Goal: Information Seeking & Learning: Learn about a topic

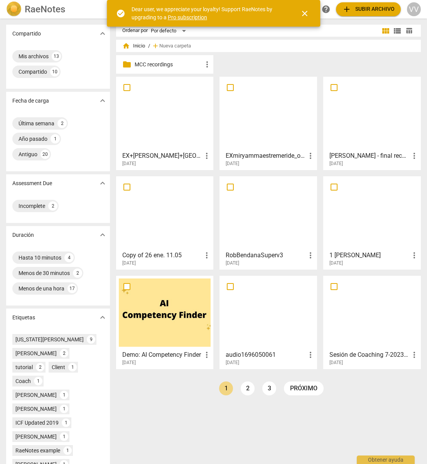
click at [268, 118] on div at bounding box center [268, 113] width 92 height 68
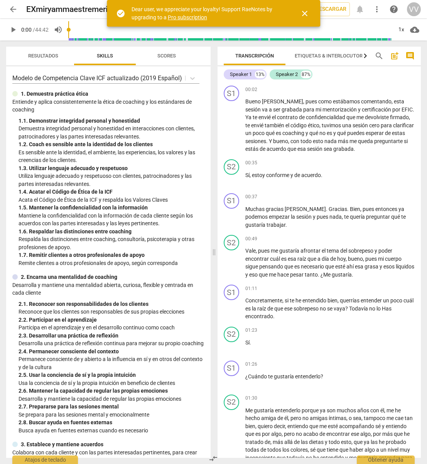
click at [12, 32] on span "play_arrow" at bounding box center [12, 29] width 9 height 9
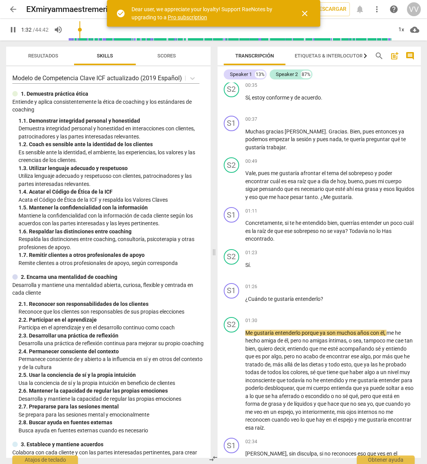
scroll to position [100, 0]
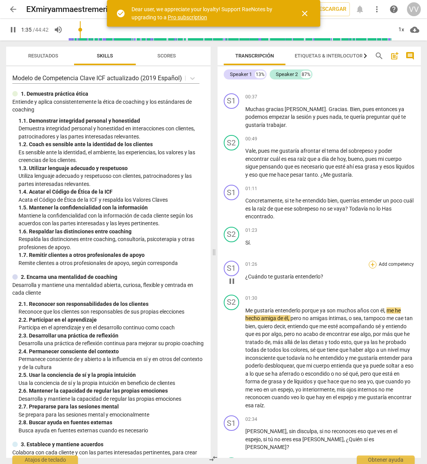
click at [372, 264] on div "+" at bounding box center [372, 265] width 8 height 8
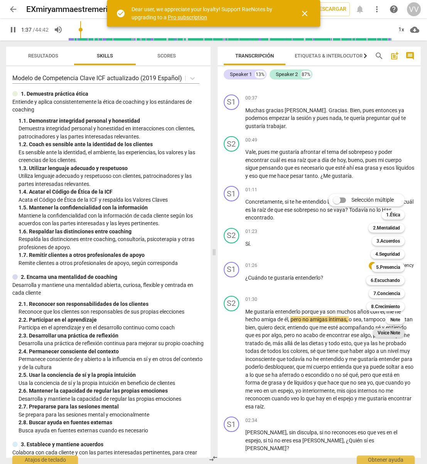
click at [384, 331] on b "Voice Note" at bounding box center [388, 332] width 22 height 9
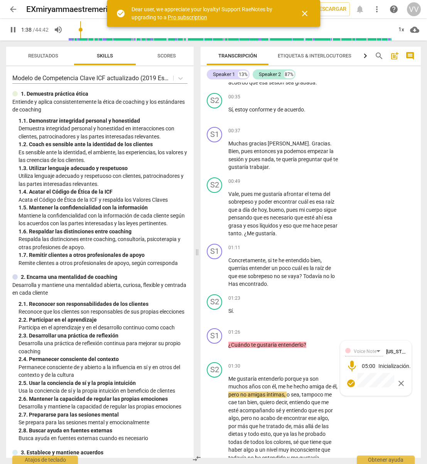
scroll to position [131, 0]
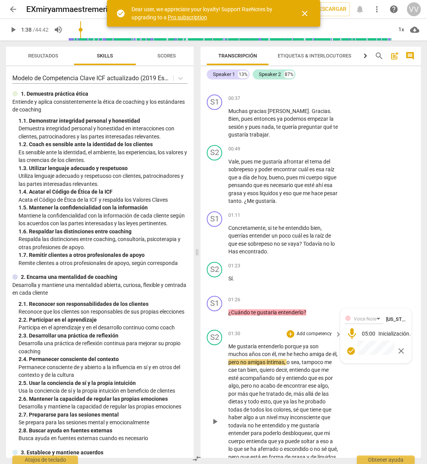
click at [402, 349] on span "close" at bounding box center [400, 350] width 9 height 9
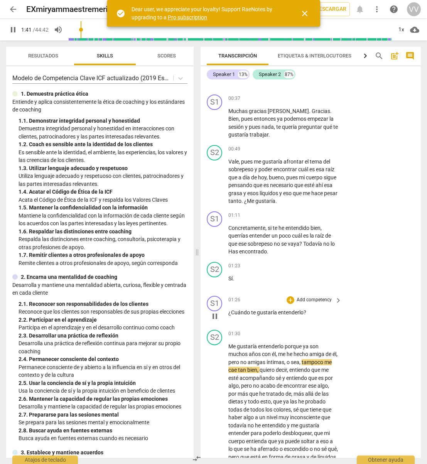
click at [339, 300] on span "keyboard_arrow_right" at bounding box center [337, 300] width 9 height 9
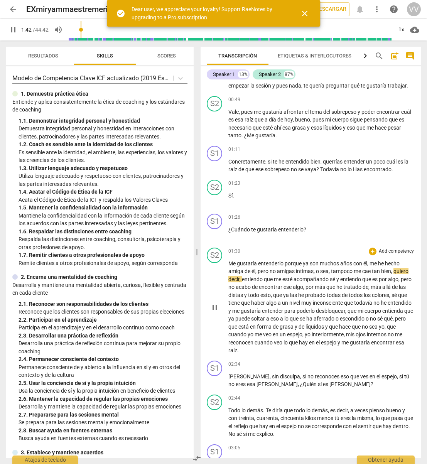
scroll to position [99, 0]
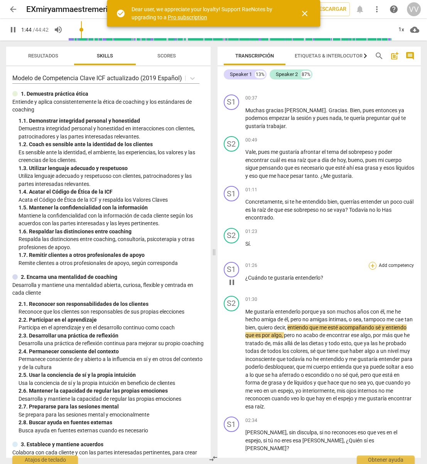
click at [373, 265] on div "+" at bounding box center [372, 266] width 8 height 8
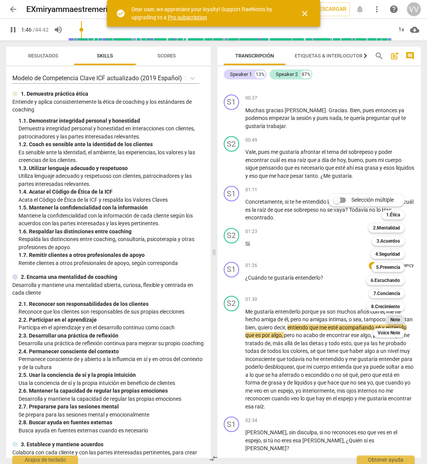
click at [400, 317] on b "Note" at bounding box center [395, 319] width 10 height 9
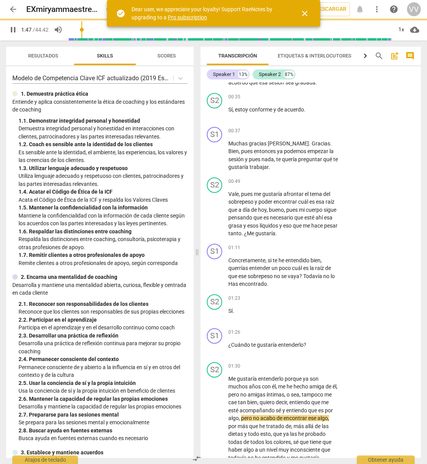
type input "107"
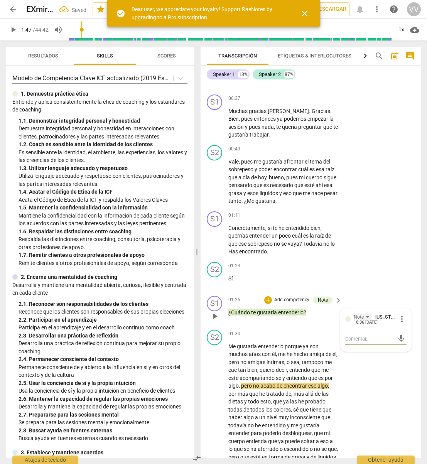
type textarea "E"
type textarea "Es"
type textarea "Est"
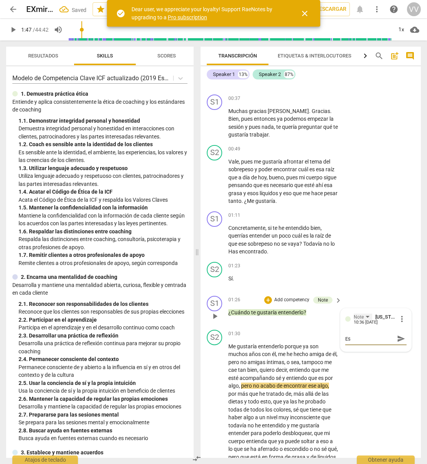
type textarea "Est"
type textarea "Esta"
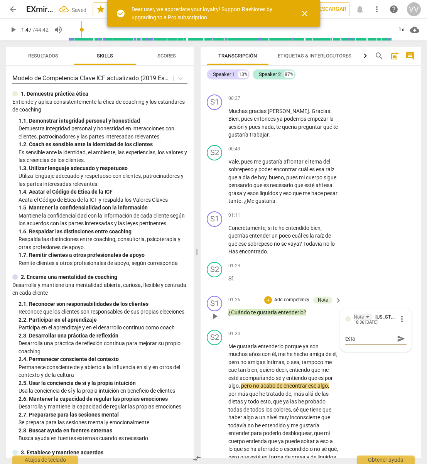
type textarea "Esta p"
type textarea "Esta pr"
type textarea "Esta pre"
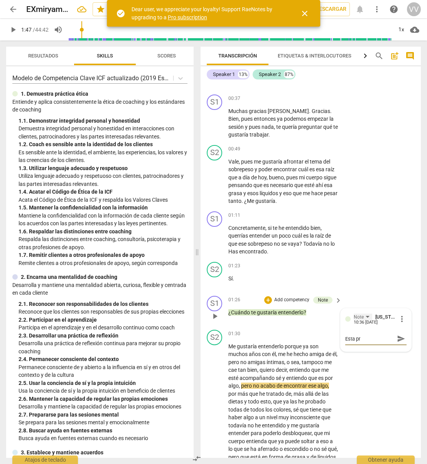
type textarea "Esta pre"
type textarea "Esta preg"
type textarea "Esta pregu"
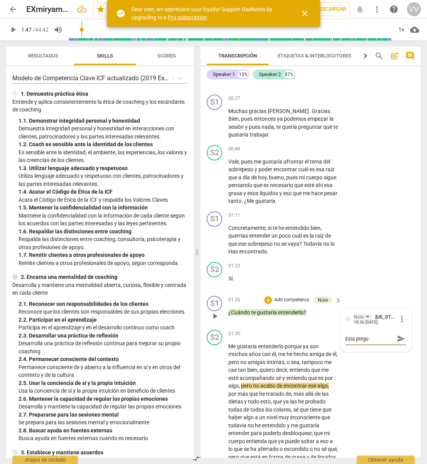
type textarea "Esta pregun"
type textarea "Esta pregunt"
type textarea "Esta pregunta"
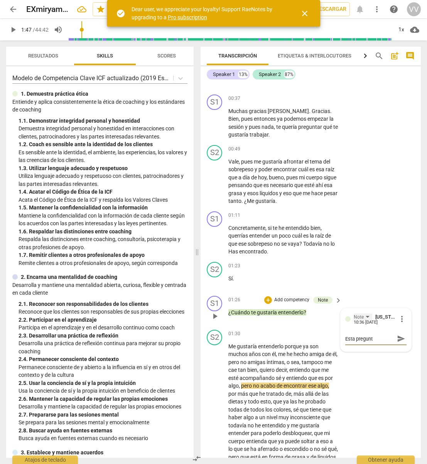
type textarea "Esta pregunta"
type textarea "Esta pregunta d"
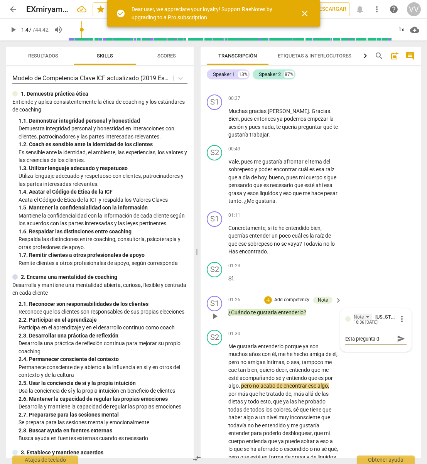
type textarea "Esta pregunta de"
type textarea "Esta pregunta del"
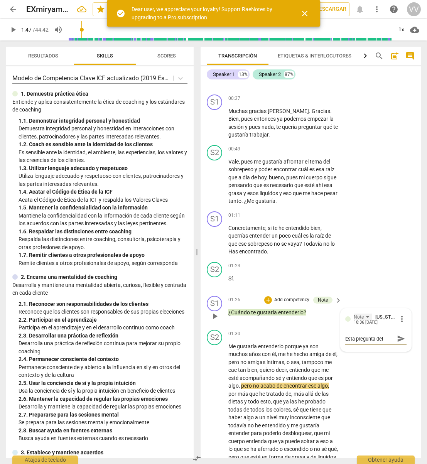
type textarea "Esta pregunta del"
type textarea "Esta pregunta del c"
type textarea "Esta pregunta del cu"
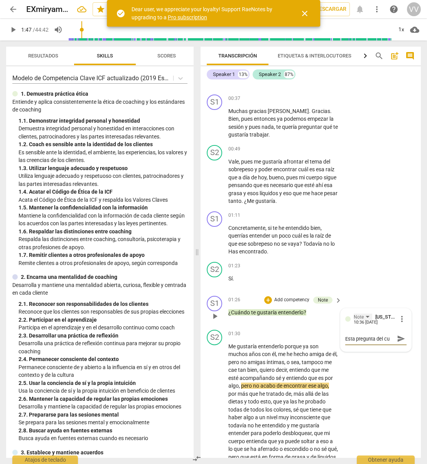
type textarea "Esta pregunta del cua"
type textarea "Esta pregunta del cuad"
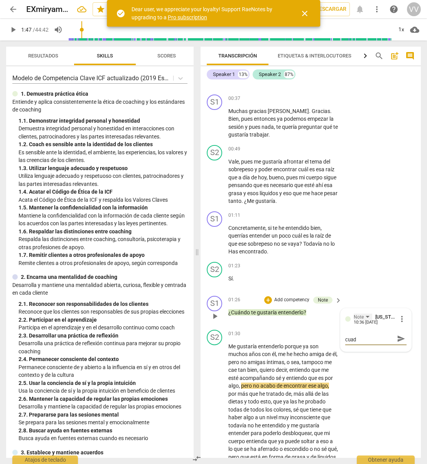
type textarea "Esta pregunta del cuado"
type textarea "Esta pregunta del cuado n"
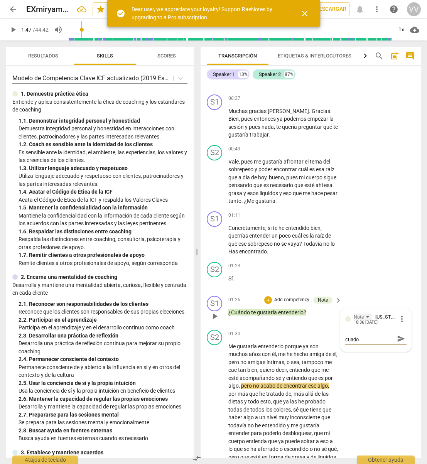
type textarea "Esta pregunta del cuado n"
type textarea "Esta pregunta del cuado"
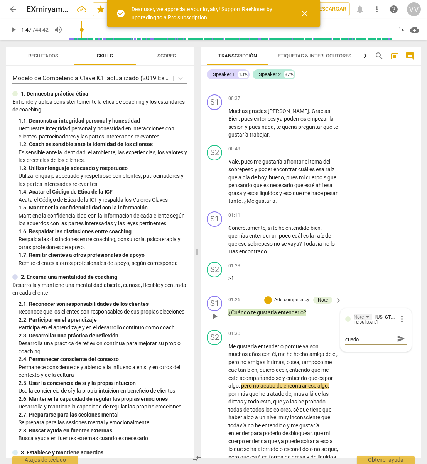
type textarea "Esta pregunta del cuad"
type textarea "Esta pregunta del cua"
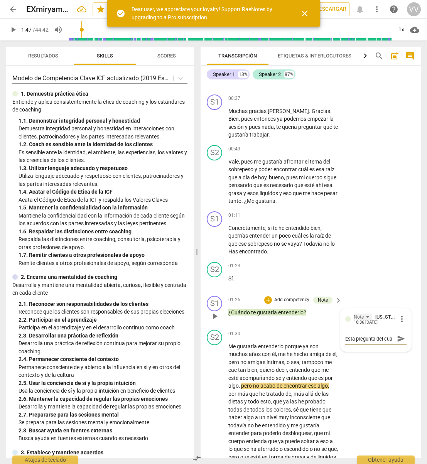
type textarea "Esta pregunta del cuan"
type textarea "Esta pregunta del cuand"
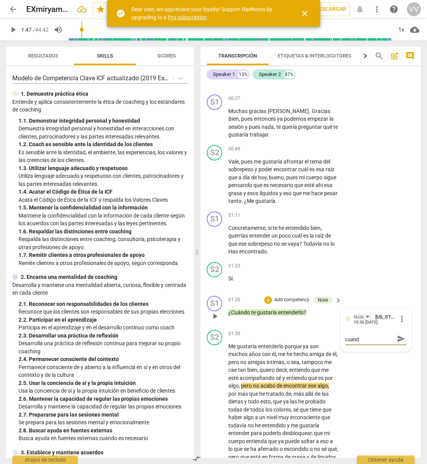
type textarea "Esta pregunta del cuando"
type textarea "Esta pregunta del cuando n"
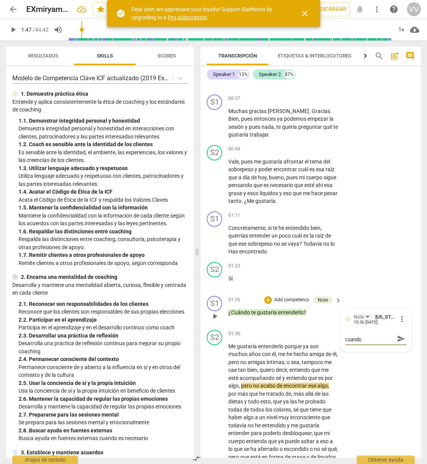
type textarea "Esta pregunta del cuando n"
type textarea "Esta pregunta del cuando no"
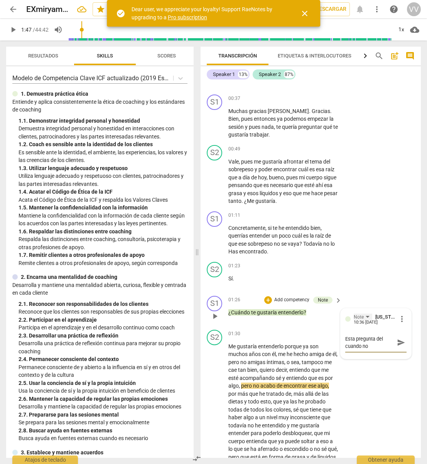
type textarea "Esta pregunta del cuando no e"
type textarea "Esta pregunta del cuando no es"
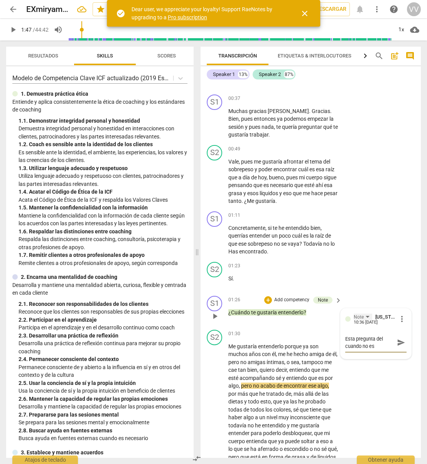
type textarea "Esta pregunta del cuando no es e"
type textarea "Esta pregunta del cuando no es el"
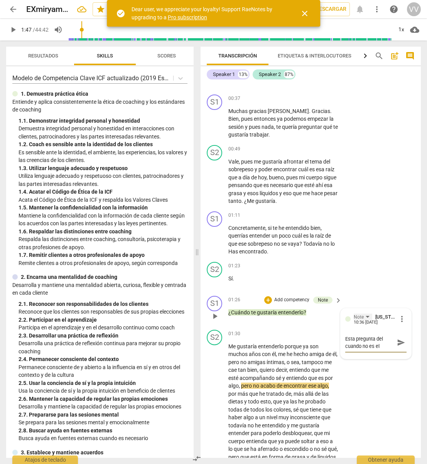
type textarea "Esta pregunta del cuando no es el"
type textarea "Esta pregunta del cuando no es el m"
type textarea "Esta pregunta del cuando no es el me"
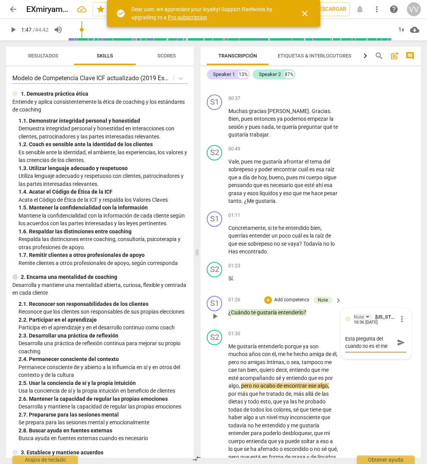
type textarea "Esta pregunta del cuando no es el men"
type textarea "Esta pregunta del cuando no es el menj"
type textarea "Esta pregunta del cuando no es el menjr"
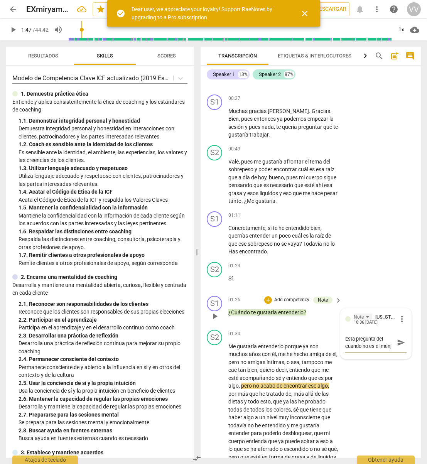
type textarea "Esta pregunta del cuando no es el menjr"
type textarea "Esta pregunta del cuando no es el menjro"
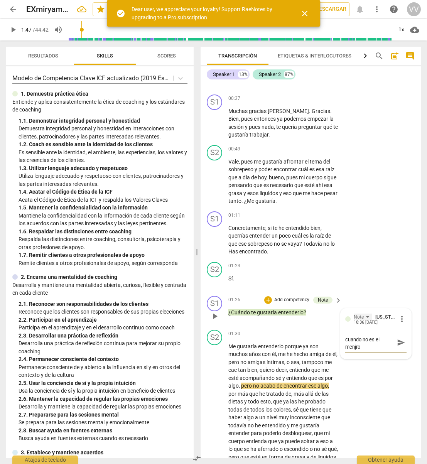
type textarea "Esta pregunta del cuando no es el menjro"
type textarea "Esta pregunta del cuando no es el menjro m"
type textarea "Esta pregunta del cuando no es el menjro mo"
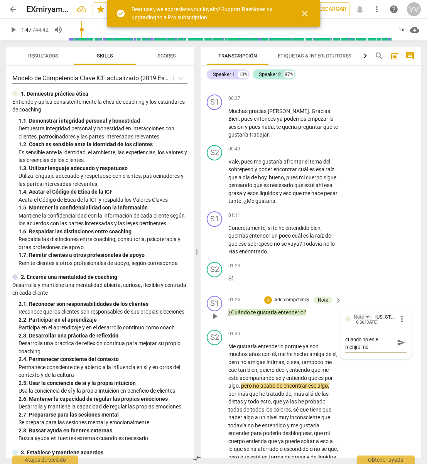
type textarea "Esta pregunta del cuando no es el menjro mom"
type textarea "Esta pregunta del cuando no es el menjro mome"
type textarea "Esta pregunta del cuando no es el menjro momen"
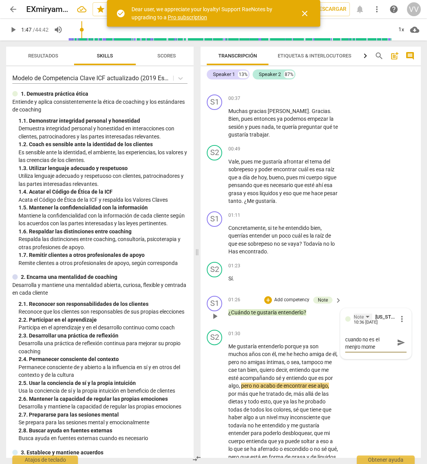
type textarea "Esta pregunta del cuando no es el menjro momen"
type textarea "Esta pregunta del cuando no es el menjro moment"
type textarea "Esta pregunta del cuando no es el menjro momento"
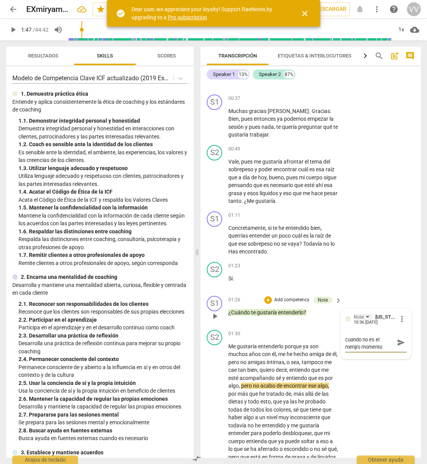
type textarea "Esta pregunta del cuando no es el menjro momento p"
type textarea "Esta pregunta del cuando no es el menjro momento pa"
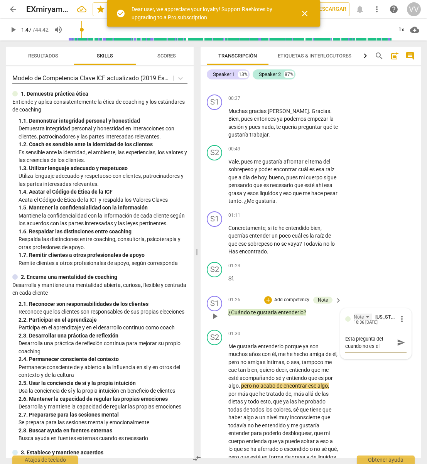
type textarea "Esta pregunta del cuando no es el menjro momento par"
type textarea "Esta pregunta del cuando no es el menjro momento para"
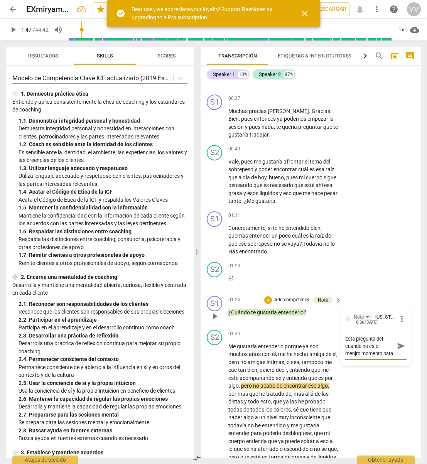
type textarea "Esta pregunta del cuando no es el menjro momento para"
type textarea "Esta pregunta del cuando no es el menjro momento para h"
type textarea "Esta pregunta del cuando no es el menjro momento para ha"
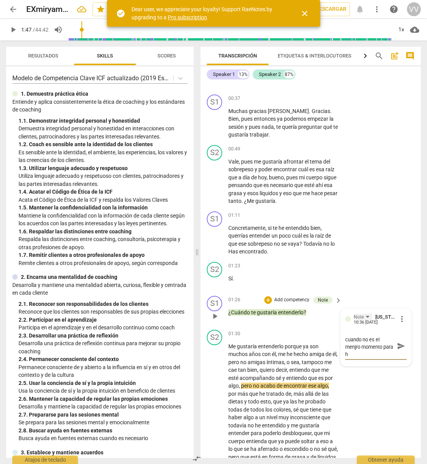
type textarea "Esta pregunta del cuando no es el menjro momento para ha"
type textarea "Esta pregunta del cuando no es el menjro momento para hac"
type textarea "Esta pregunta del cuando no es el menjro momento para hace"
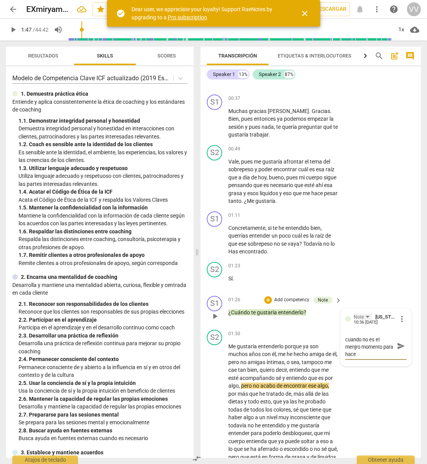
type textarea "Esta pregunta del cuando no es el menjro momento para hacer"
type textarea "Esta pregunta del cuando no es el menjro momento para hacerl"
type textarea "Esta pregunta del cuando no es el menjro momento para hacerla"
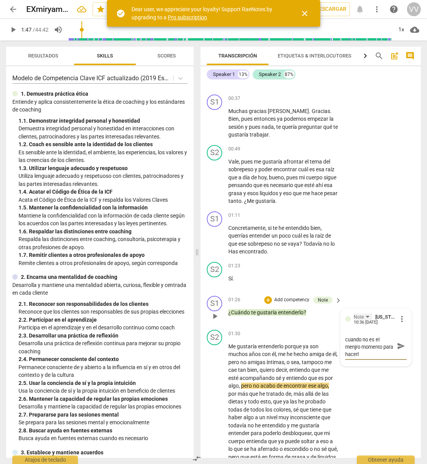
type textarea "Esta pregunta del cuando no es el menjro momento para hacerla"
type textarea "Esta pregunta del cuando no es el menjro momento para hacerla a"
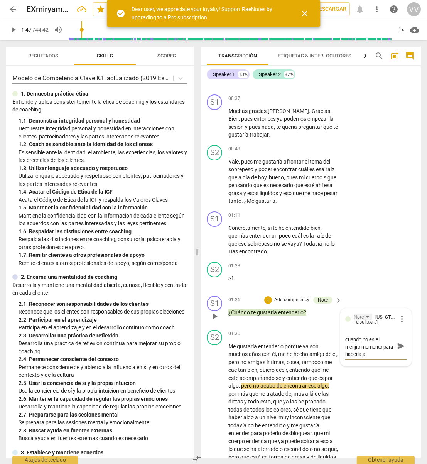
type textarea "Esta pregunta del cuando no es el menjro momento para hacerla aq"
type textarea "Esta pregunta del cuando no es el menjro momento para hacerla aqu"
type textarea "Esta pregunta del cuando no es el menjro momento para hacerla aqu´"
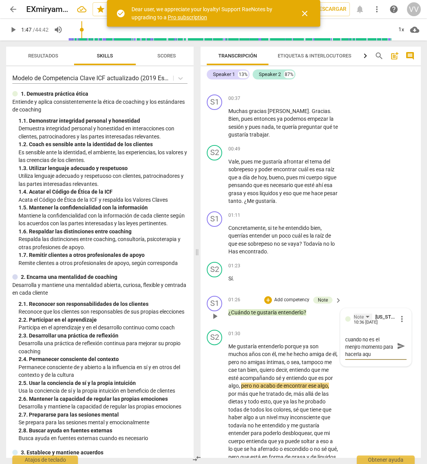
type textarea "Esta pregunta del cuando no es el menjro momento para hacerla aqu´"
type textarea "Esta pregunta del cuando no es el menjro momento para hacerla aquí"
click at [358, 347] on textarea "Esta pregunta del cuando no es el menjro momento para hacerla aquí" at bounding box center [369, 346] width 49 height 22
type textarea "Esta pregunta del cuando no es el menjo momento para hacerla aquí"
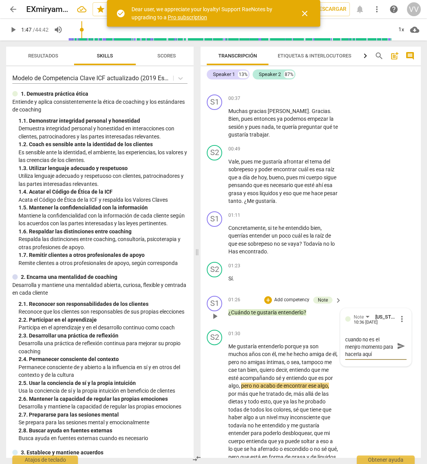
type textarea "Esta pregunta del cuando no es el menjo momento para hacerla aquí"
type textarea "Esta pregunta del cuando no es el menjor momento para hacerla aquí"
click at [401, 345] on span "send" at bounding box center [401, 345] width 8 height 8
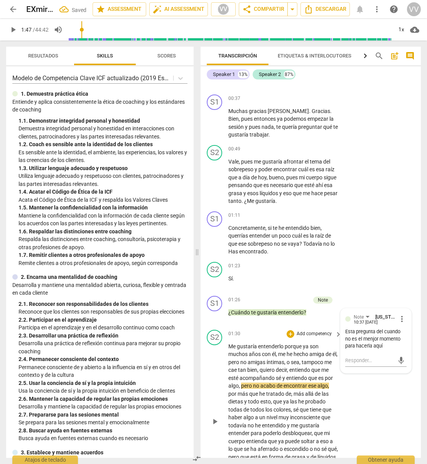
click at [262, 363] on span "amigas" at bounding box center [256, 362] width 19 height 6
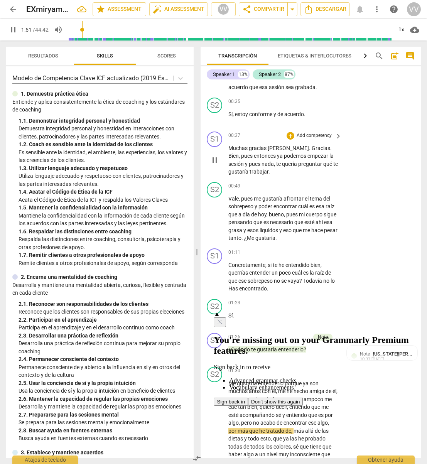
scroll to position [96, 0]
click at [291, 135] on div "+" at bounding box center [290, 135] width 8 height 8
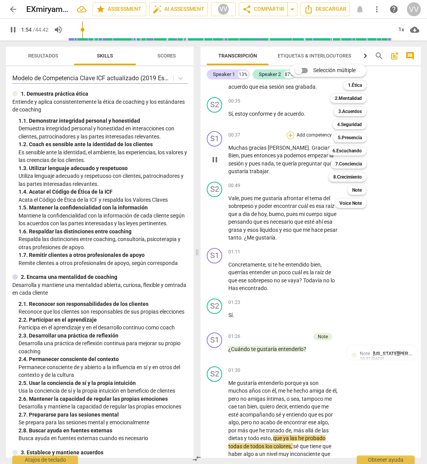
scroll to position [94, 0]
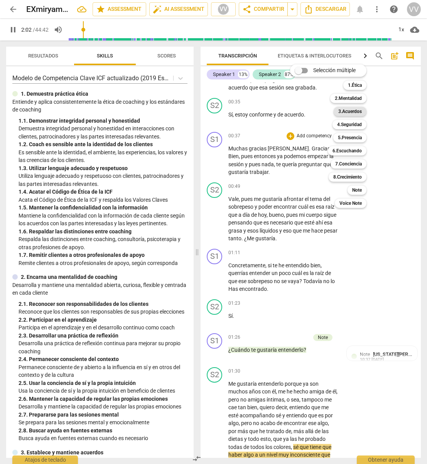
click at [354, 111] on b "3.Acuerdos" at bounding box center [350, 111] width 24 height 9
type input "122"
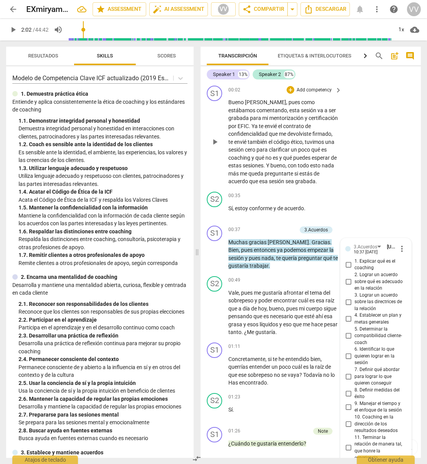
scroll to position [1, 0]
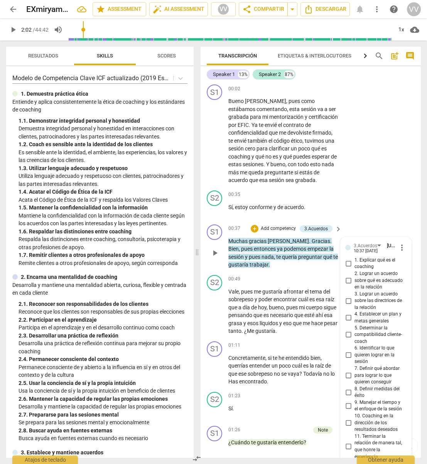
click at [349, 282] on input "2. Lograr un acuerdo sobre qué es adecuado en la relación" at bounding box center [348, 280] width 12 height 9
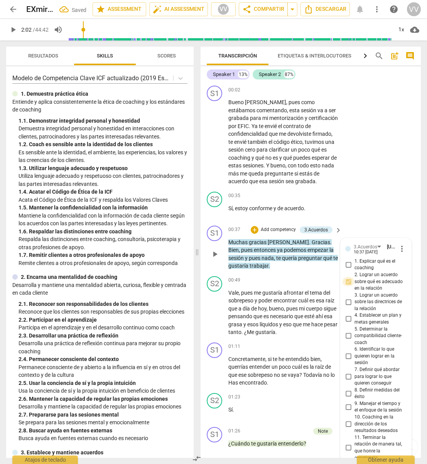
click at [349, 281] on input "2. Lograr un acuerdo sobre qué es adecuado en la relación" at bounding box center [348, 281] width 12 height 9
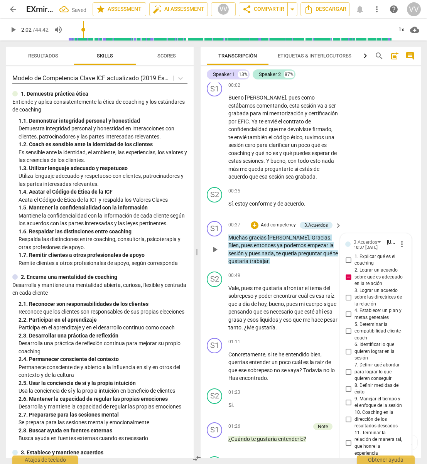
click at [347, 277] on input "2. Lograr un acuerdo sobre qué es adecuado en la relación" at bounding box center [348, 276] width 12 height 9
checkbox input "false"
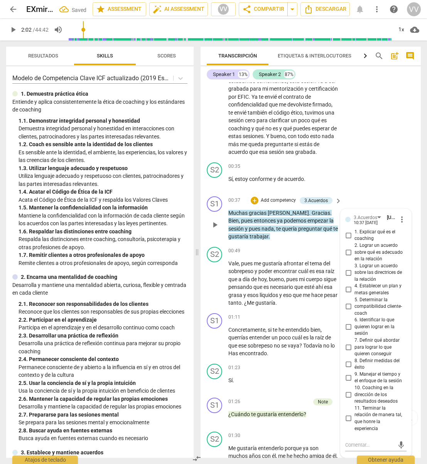
scroll to position [31, 0]
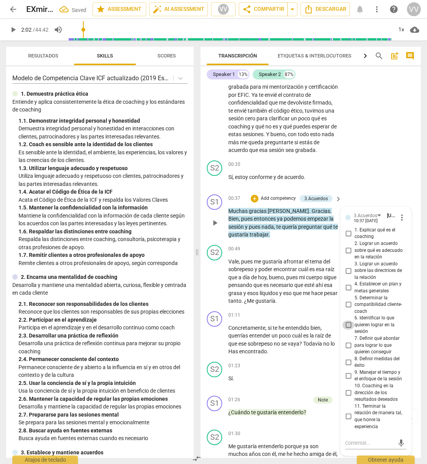
click at [348, 325] on input "6. Identificar lo que quieren lograr en la sesión" at bounding box center [348, 324] width 12 height 9
checkbox input "true"
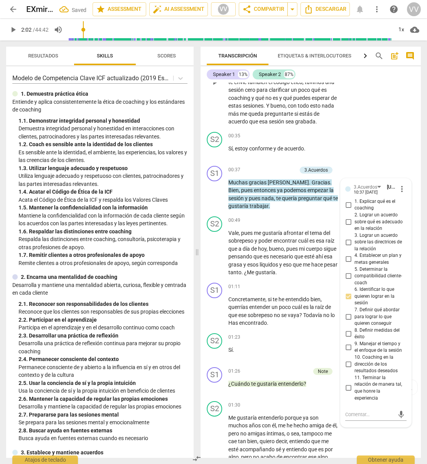
scroll to position [0, 0]
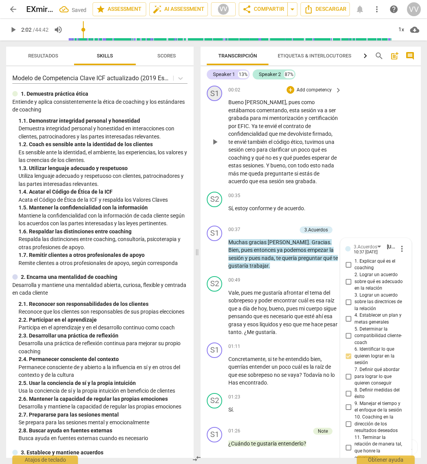
click at [215, 94] on div "S1" at bounding box center [214, 93] width 15 height 15
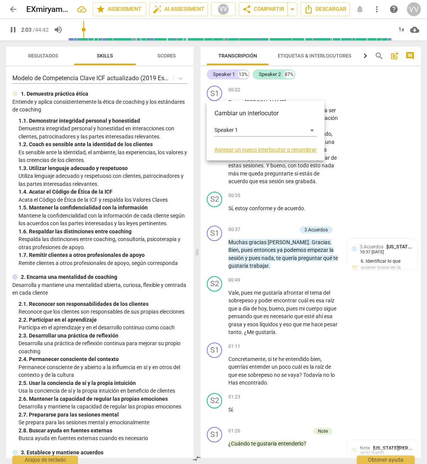
click at [215, 93] on div at bounding box center [213, 232] width 427 height 464
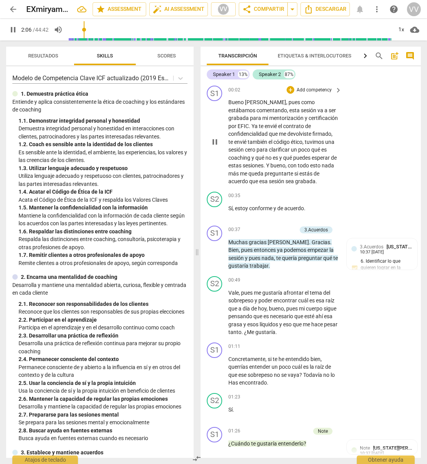
click at [339, 90] on span "keyboard_arrow_right" at bounding box center [337, 90] width 9 height 9
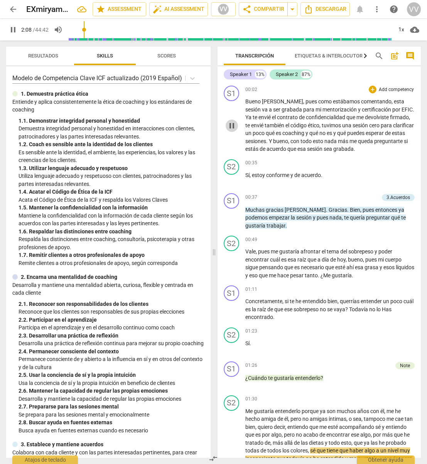
click at [230, 125] on span "pause" at bounding box center [231, 125] width 9 height 9
type input "129"
click at [388, 89] on p "Add competency" at bounding box center [396, 89] width 37 height 7
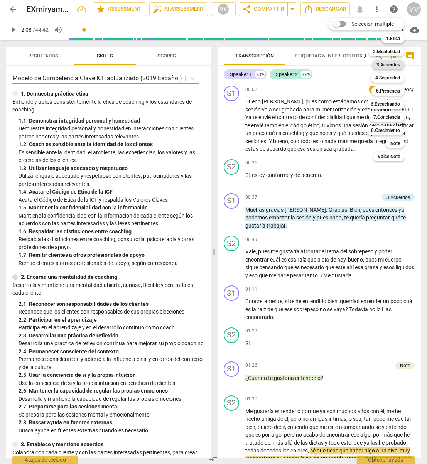
click at [391, 64] on b "3.Acuerdos" at bounding box center [388, 64] width 24 height 9
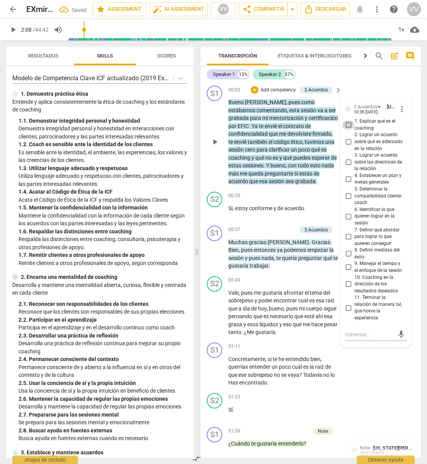
click at [348, 124] on input "1. Explicar qué es el coaching" at bounding box center [348, 124] width 12 height 9
checkbox input "true"
click at [348, 140] on input "2. Lograr un acuerdo sobre qué es adecuado en la relación" at bounding box center [348, 141] width 12 height 9
checkbox input "true"
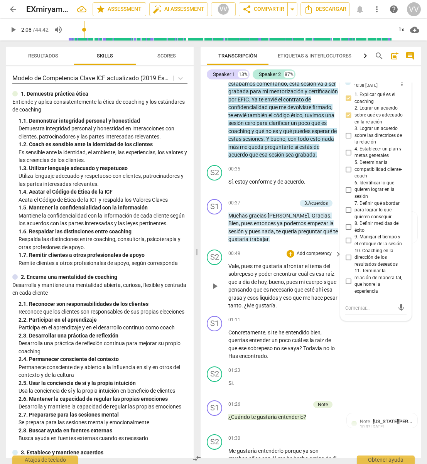
scroll to position [28, 0]
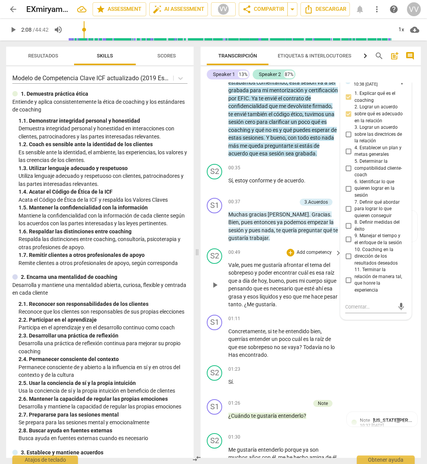
click at [216, 285] on span "play_arrow" at bounding box center [214, 284] width 9 height 9
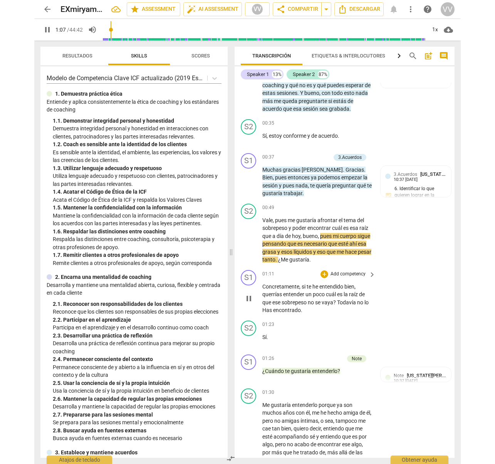
scroll to position [72, 0]
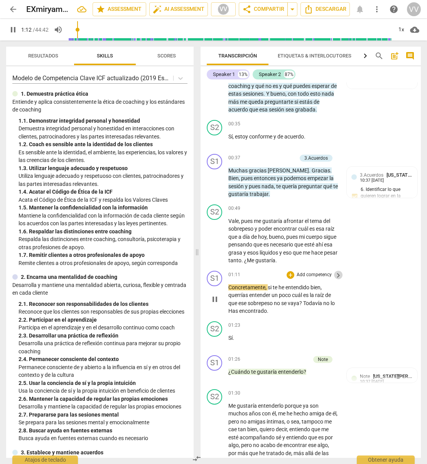
click at [338, 274] on span "keyboard_arrow_right" at bounding box center [337, 275] width 9 height 9
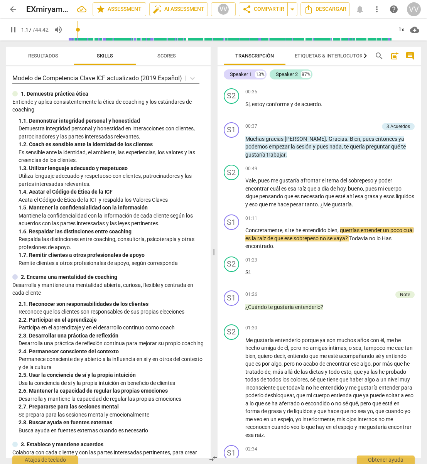
type input "77"
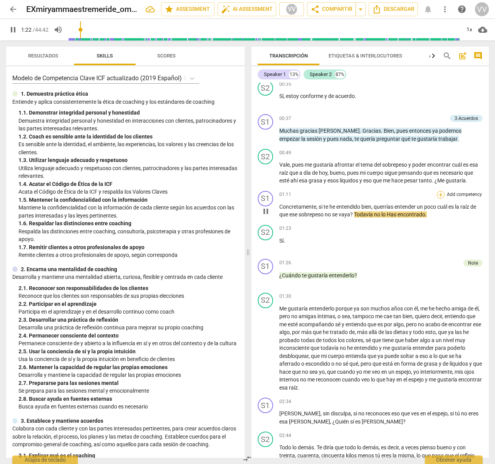
click at [426, 195] on div "+" at bounding box center [441, 195] width 8 height 8
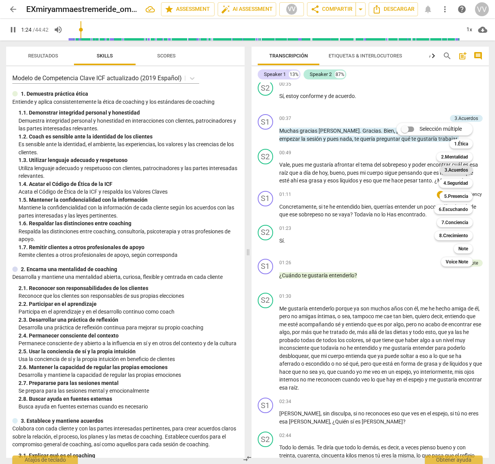
click at [426, 169] on b "3.Acuerdos" at bounding box center [457, 169] width 24 height 9
type input "85"
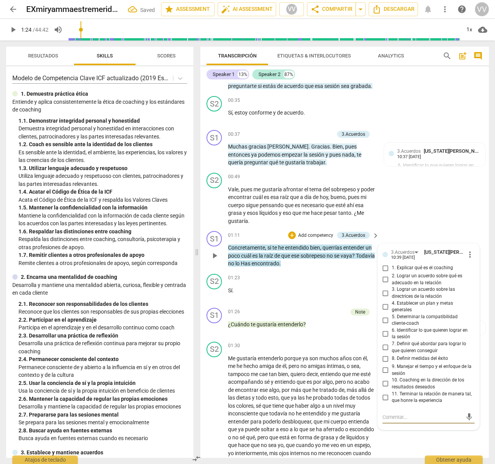
click at [386, 347] on input "7. Definir qué abordar para lograr lo que quieren conseguir" at bounding box center [386, 347] width 12 height 9
drag, startPoint x: 387, startPoint y: 347, endPoint x: 386, endPoint y: 342, distance: 4.7
click at [387, 347] on input "7. Definir qué abordar para lograr lo que quieren conseguir" at bounding box center [386, 347] width 12 height 9
checkbox input "true"
click at [386, 333] on input "6. Identificar lo que quieren lograr en la sesión" at bounding box center [386, 333] width 12 height 9
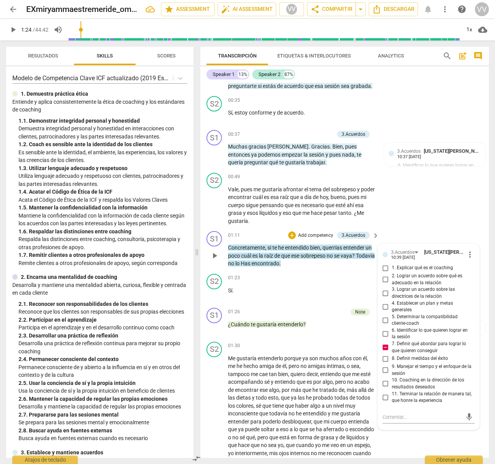
checkbox input "true"
click at [387, 348] on input "7. Definir qué abordar para lograr lo que quieren conseguir" at bounding box center [386, 347] width 12 height 9
checkbox input "false"
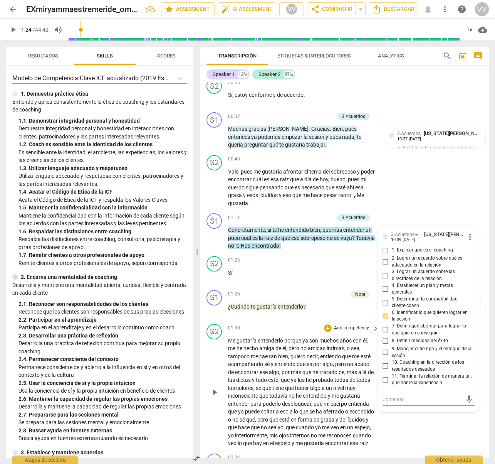
scroll to position [95, 0]
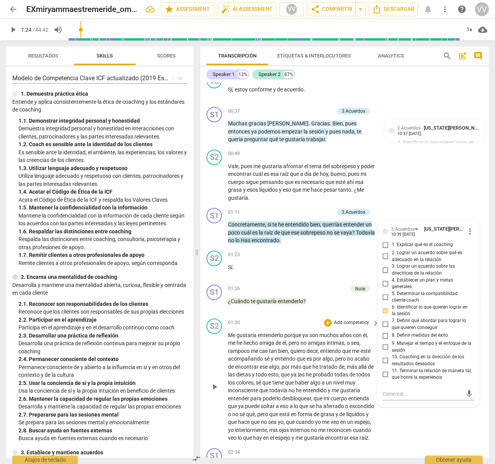
click at [269, 321] on div "01:30 + Add competency keyboard_arrow_right" at bounding box center [304, 322] width 152 height 8
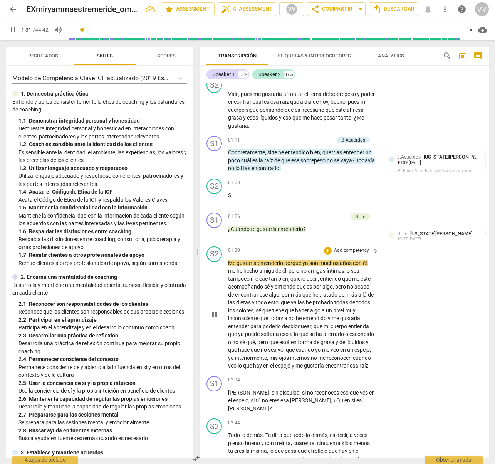
scroll to position [171, 0]
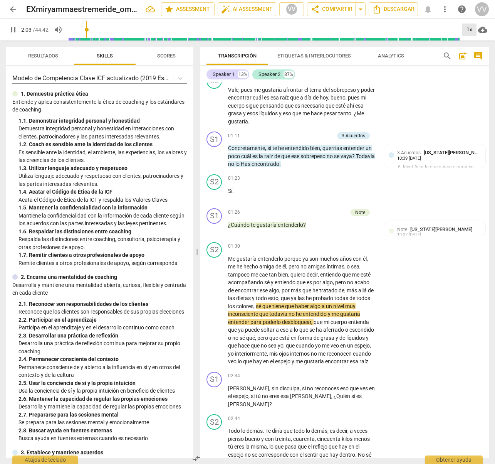
click at [426, 29] on div "1x" at bounding box center [469, 30] width 15 height 12
click at [426, 74] on li "1.5x" at bounding box center [475, 74] width 26 height 15
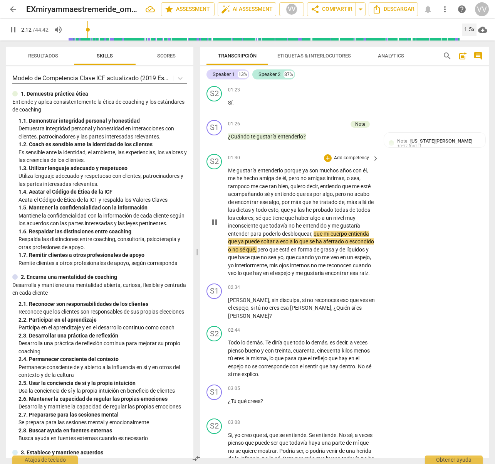
scroll to position [269, 0]
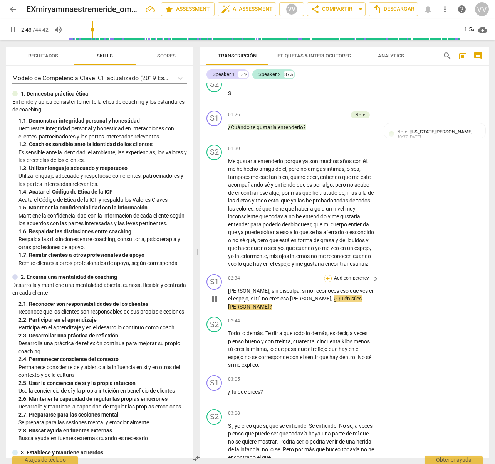
click at [330, 282] on div "+" at bounding box center [328, 278] width 8 height 8
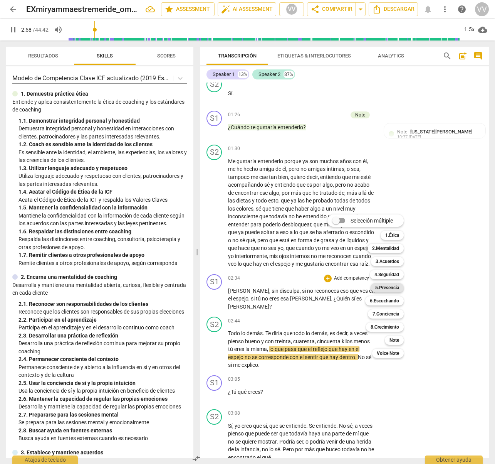
click at [391, 287] on b "5.Presencia" at bounding box center [387, 287] width 24 height 9
type input "180"
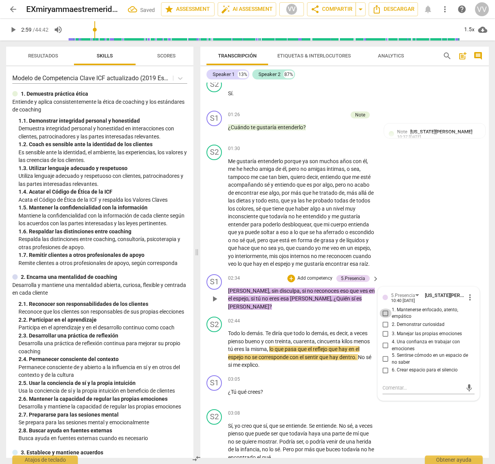
click at [388, 318] on input "1. Mantenerse enfocado, atento, empático" at bounding box center [386, 312] width 12 height 9
checkbox input "true"
click at [386, 329] on input "2. Demonstrar curiosidad" at bounding box center [386, 324] width 12 height 9
checkbox input "true"
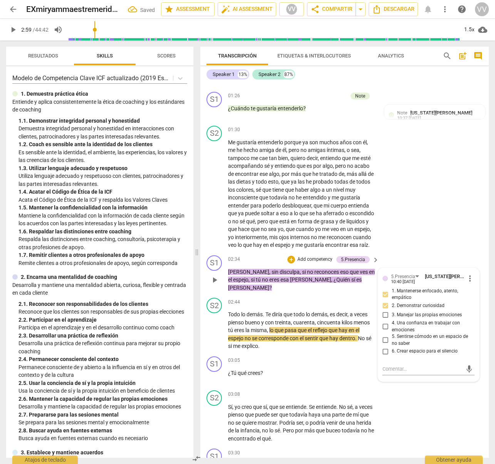
scroll to position [288, 0]
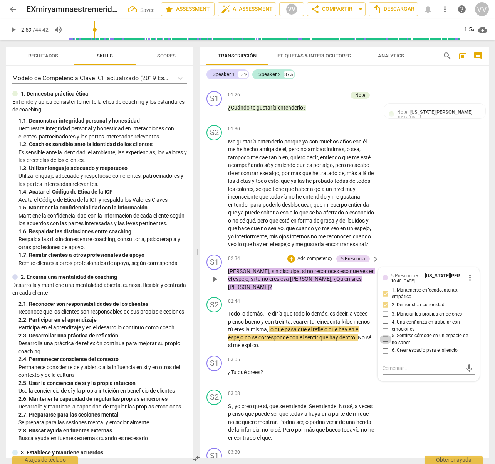
click at [386, 344] on input "5. Sentirse cómodo en un espacio de no saber" at bounding box center [386, 339] width 12 height 9
checkbox input "true"
click at [387, 355] on input "6. Crear espacio para el silencio" at bounding box center [386, 350] width 12 height 9
checkbox input "true"
click at [216, 329] on span "play_arrow" at bounding box center [214, 329] width 9 height 9
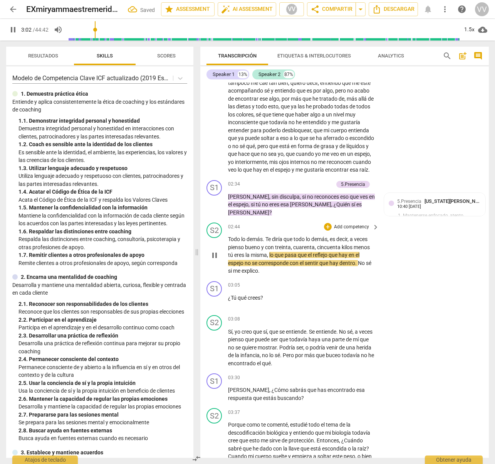
scroll to position [364, 0]
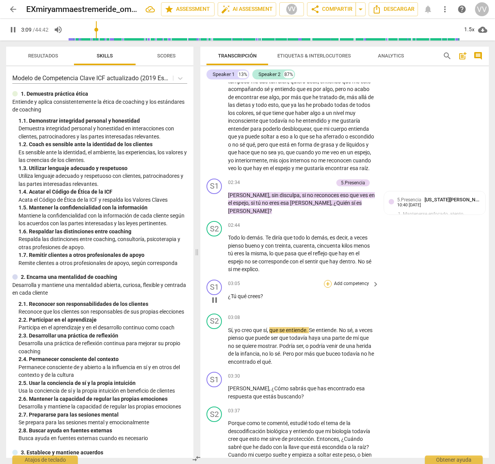
click at [330, 283] on div "+" at bounding box center [328, 284] width 8 height 8
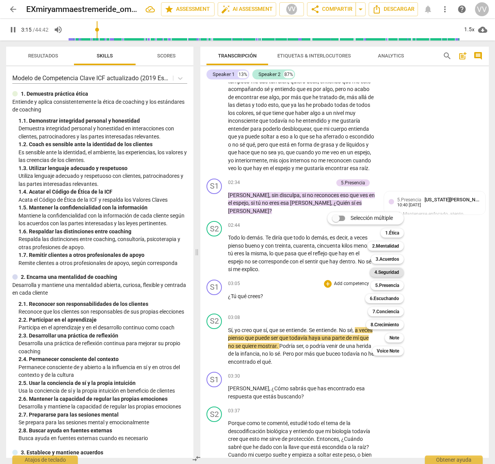
click at [388, 270] on b "4.Seguridad" at bounding box center [387, 271] width 25 height 9
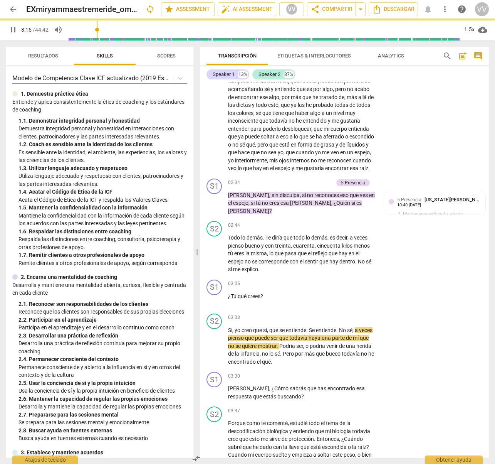
type input "196"
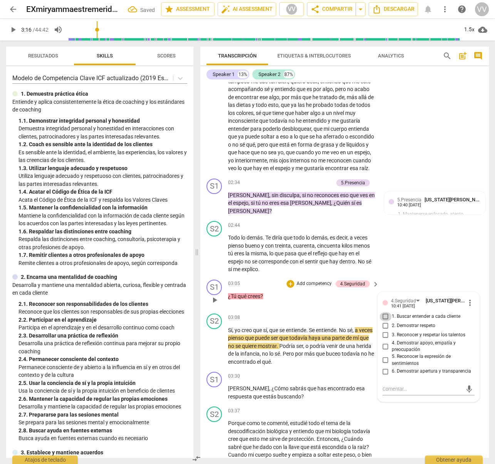
click at [387, 315] on input "1. Buscar entender a cada cliente" at bounding box center [386, 316] width 12 height 9
checkbox input "true"
click at [385, 325] on input "2. Demostrar respeto" at bounding box center [386, 325] width 12 height 9
checkbox input "true"
click at [385, 346] on input "4. Demostrar apoyo, empatía y preocupación" at bounding box center [386, 345] width 12 height 9
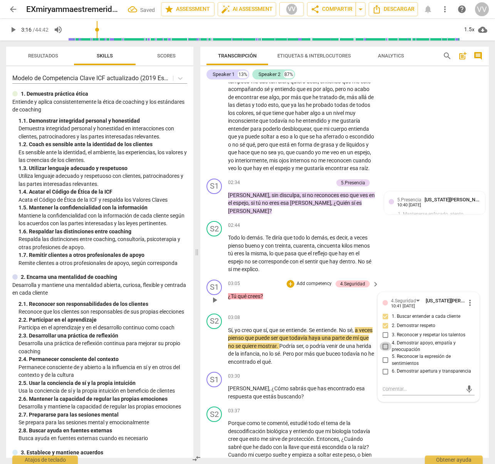
checkbox input "true"
click at [385, 359] on input "5. Reconocer la expresión de sentimientos" at bounding box center [386, 359] width 12 height 9
checkbox input "true"
click at [214, 345] on span "play_arrow" at bounding box center [214, 345] width 9 height 9
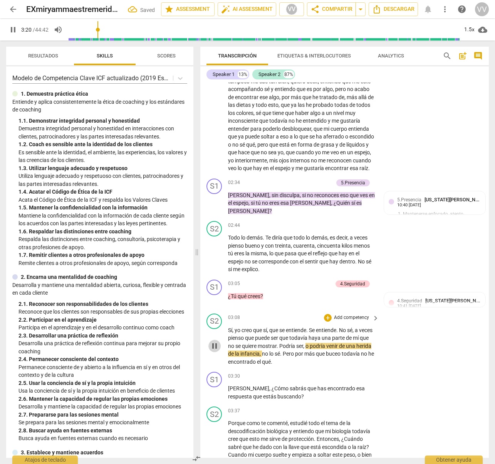
click at [215, 345] on span "pause" at bounding box center [214, 345] width 9 height 9
type input "200"
click at [378, 282] on span "keyboard_arrow_right" at bounding box center [375, 283] width 9 height 9
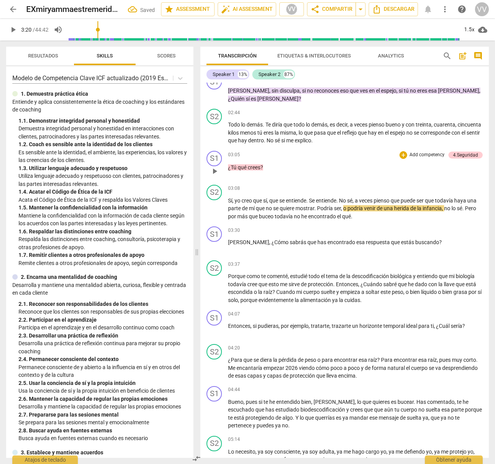
scroll to position [300, 0]
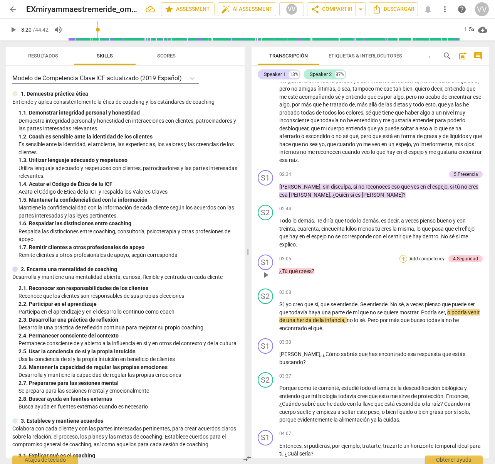
click at [406, 259] on div "+" at bounding box center [404, 259] width 8 height 8
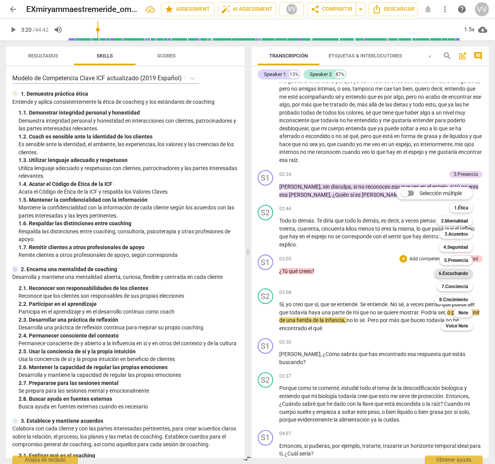
click at [426, 273] on b "6.Escuchando" at bounding box center [453, 273] width 29 height 9
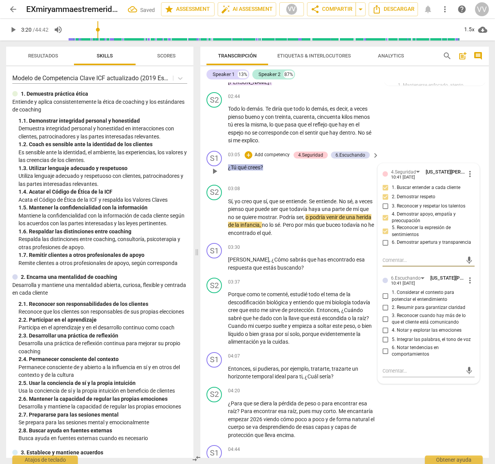
scroll to position [494, 0]
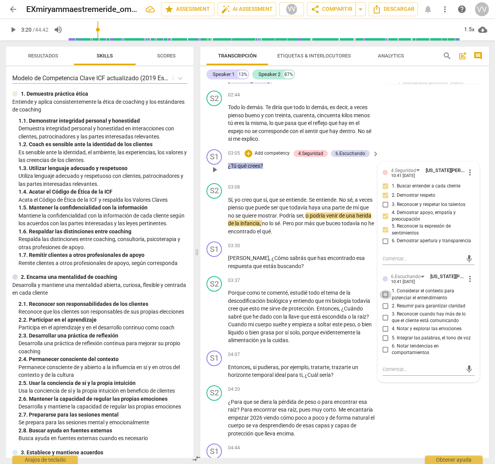
click at [386, 294] on input "1. Considerar el contexto para potenciar el entendimiento" at bounding box center [386, 294] width 12 height 9
checkbox input "true"
click at [386, 349] on input "6. Notar tendencias en comportamientos" at bounding box center [386, 349] width 12 height 9
checkbox input "true"
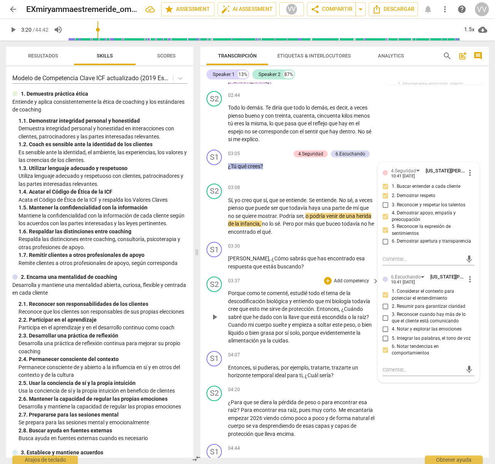
click at [214, 318] on span "play_arrow" at bounding box center [214, 316] width 9 height 9
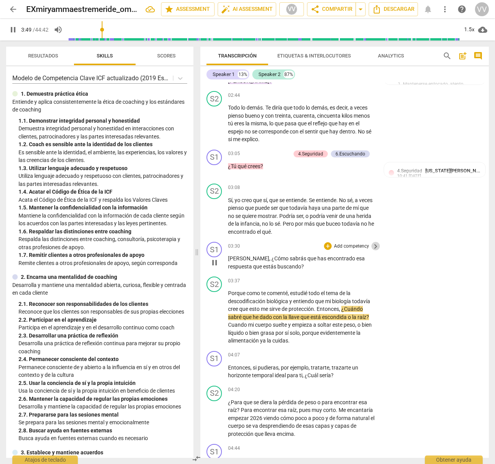
click at [377, 245] on span "keyboard_arrow_right" at bounding box center [375, 246] width 9 height 9
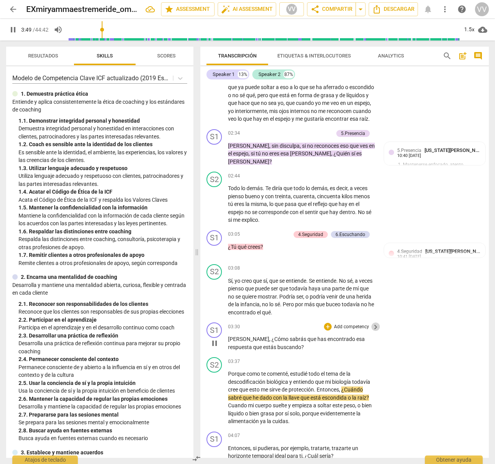
scroll to position [414, 0]
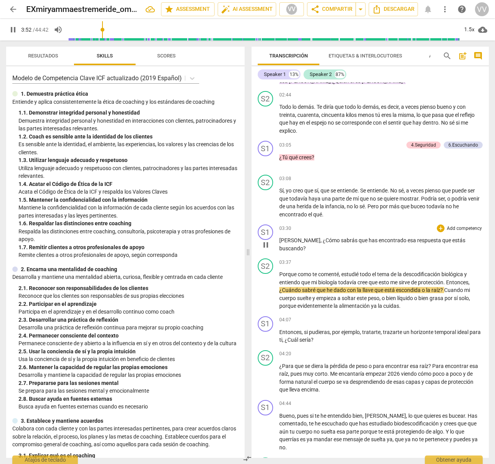
click at [267, 244] on span "pause" at bounding box center [265, 244] width 9 height 9
type input "233"
click at [426, 229] on div "+" at bounding box center [441, 228] width 8 height 8
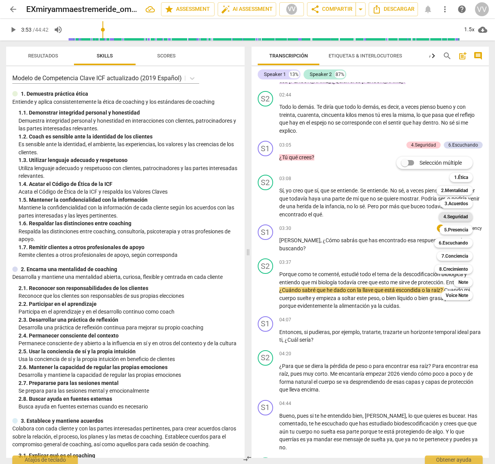
click at [426, 215] on b "4.Seguridad" at bounding box center [456, 216] width 25 height 9
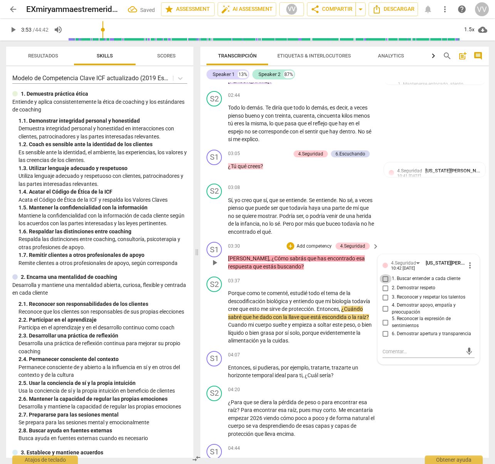
click at [387, 278] on input "1. Buscar entender a cada cliente" at bounding box center [386, 278] width 12 height 9
checkbox input "true"
click at [386, 288] on input "2. Demostrar respeto" at bounding box center [386, 287] width 12 height 9
checkbox input "true"
click at [215, 318] on span "play_arrow" at bounding box center [214, 316] width 9 height 9
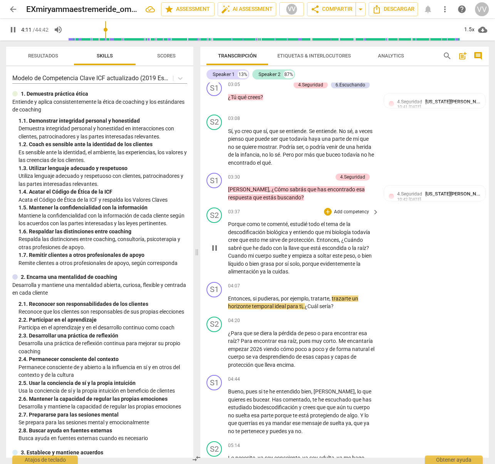
scroll to position [565, 0]
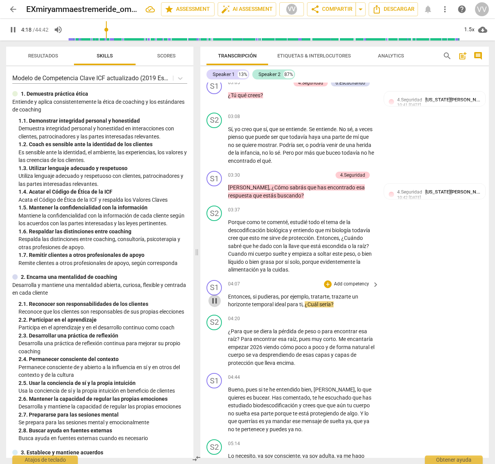
click at [216, 300] on span "pause" at bounding box center [214, 300] width 9 height 9
type input "259"
click at [330, 284] on div "+" at bounding box center [328, 284] width 8 height 8
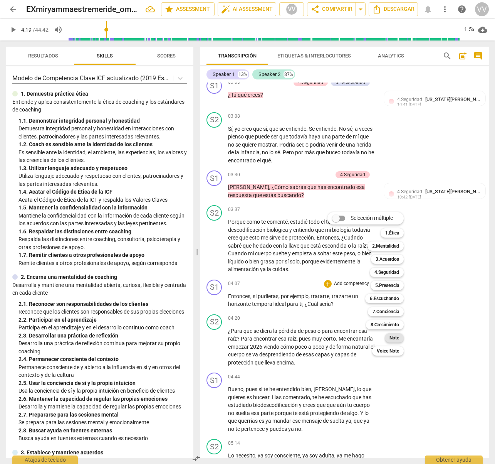
click at [397, 335] on b "Note" at bounding box center [395, 337] width 10 height 9
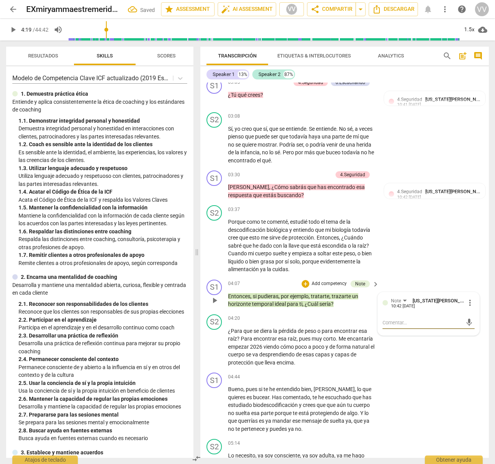
type textarea "P"
type textarea "Po"
type textarea "Por"
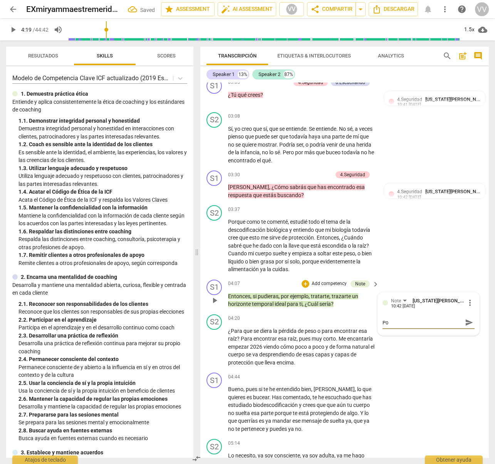
type textarea "Por"
type textarea "Por q"
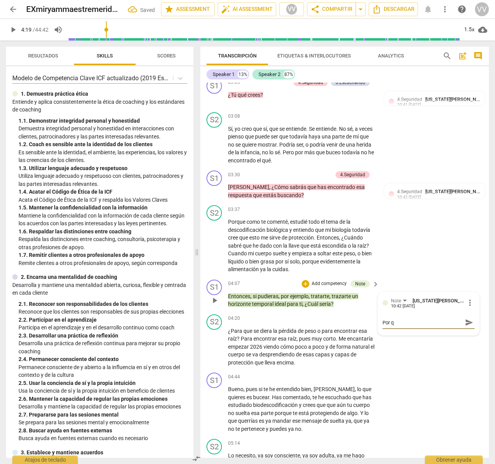
type textarea "Por qu"
type textarea "Por que"
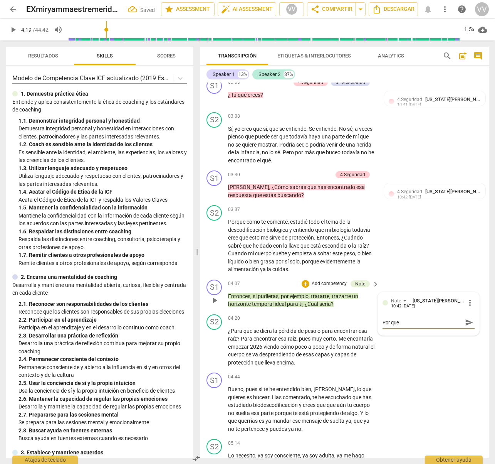
type textarea "Por que"
type textarea "Por que p"
type textarea "Por que pr"
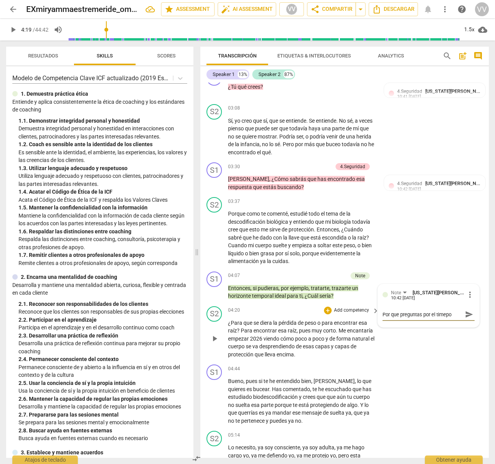
scroll to position [575, 0]
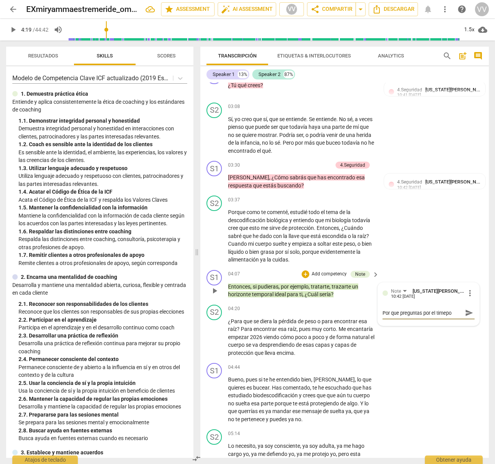
click at [426, 313] on textarea "Por que preguntas por el timepo" at bounding box center [423, 312] width 80 height 7
click at [383, 314] on textarea "Por que preguntas por el tiempo" at bounding box center [423, 312] width 80 height 7
click at [426, 313] on textarea "¿Por que preguntas por el tiempo" at bounding box center [423, 312] width 80 height 7
click at [426, 311] on span "send" at bounding box center [469, 312] width 8 height 8
click at [215, 335] on span "play_arrow" at bounding box center [214, 336] width 9 height 9
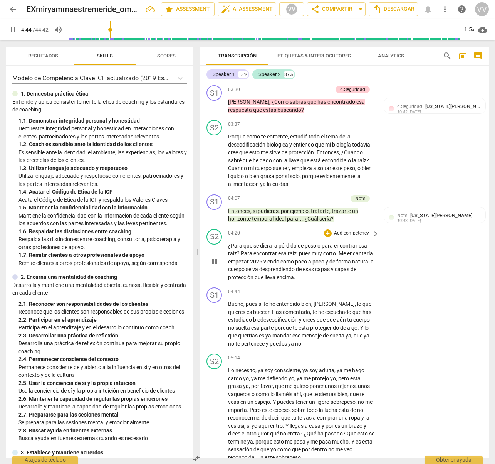
scroll to position [653, 0]
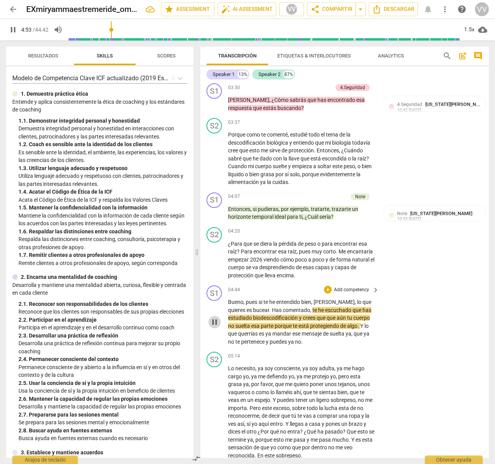
click at [215, 320] on span "pause" at bounding box center [214, 321] width 9 height 9
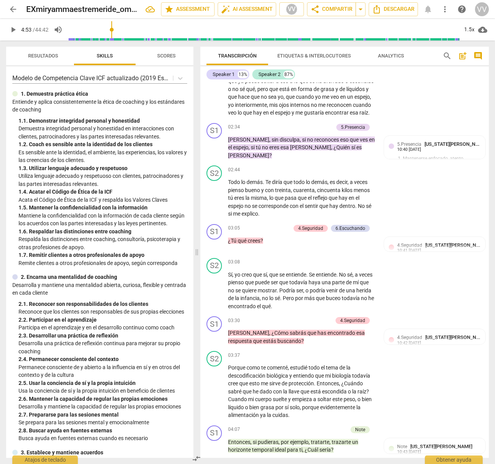
scroll to position [410, 0]
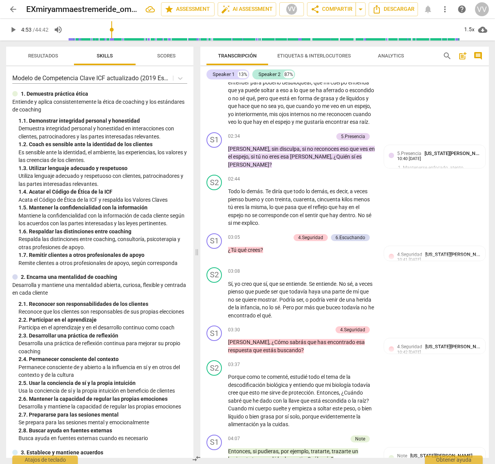
click at [426, 54] on span "search" at bounding box center [447, 55] width 9 height 9
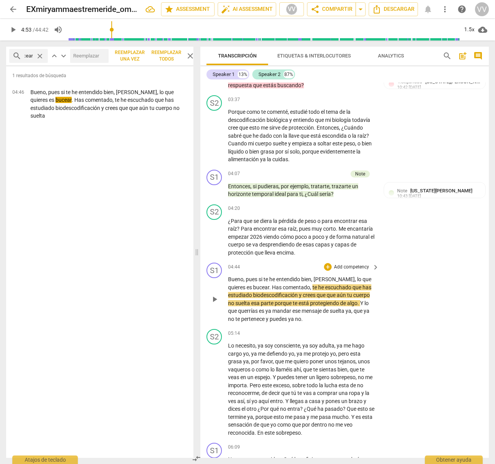
scroll to position [674, 0]
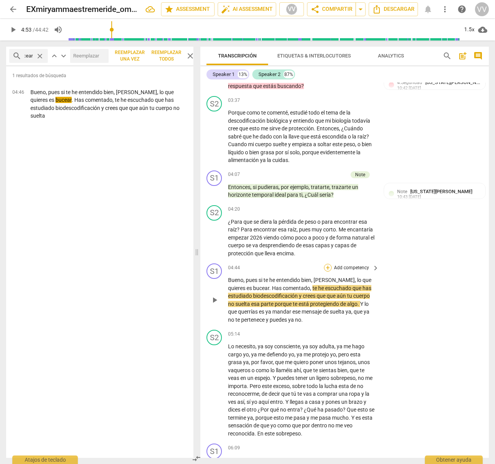
click at [330, 266] on div "+" at bounding box center [328, 268] width 8 height 8
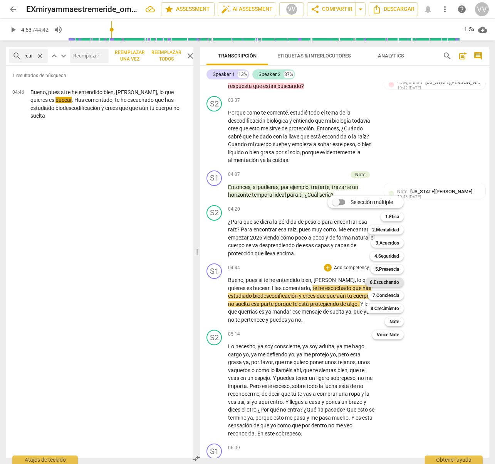
click at [392, 281] on b "6.Escuchando" at bounding box center [384, 281] width 29 height 9
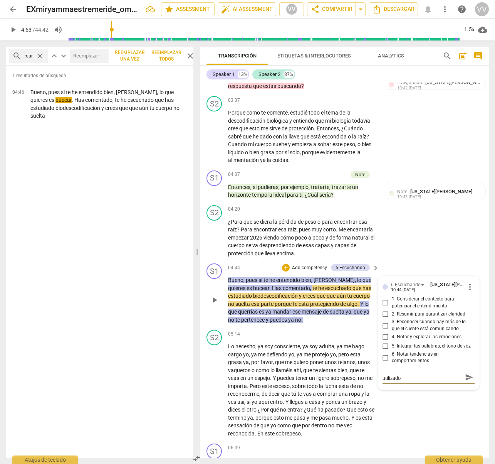
scroll to position [0, 0]
click at [426, 380] on span "send" at bounding box center [469, 381] width 8 height 8
click at [216, 300] on span "play_arrow" at bounding box center [214, 299] width 9 height 9
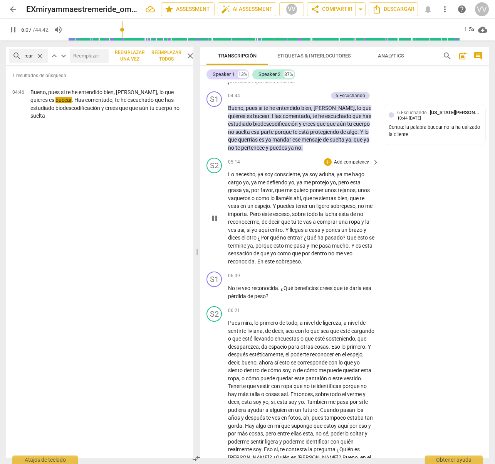
scroll to position [848, 0]
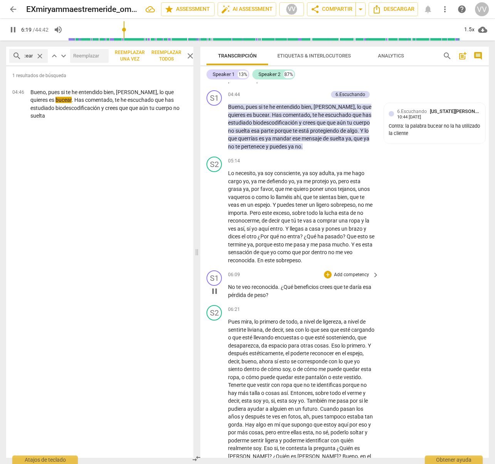
click at [215, 290] on span "pause" at bounding box center [214, 290] width 9 height 9
click at [329, 273] on div "+" at bounding box center [328, 275] width 8 height 8
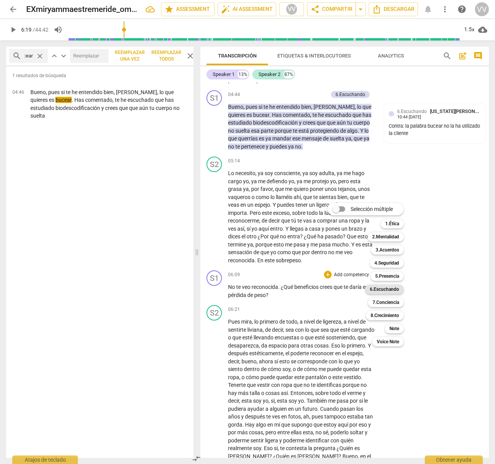
click at [389, 289] on b "6.Escuchando" at bounding box center [384, 288] width 29 height 9
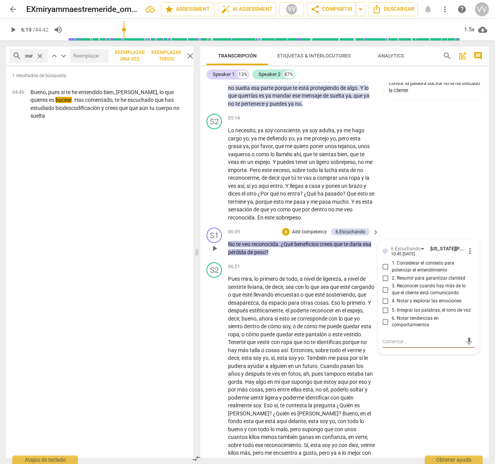
scroll to position [891, 0]
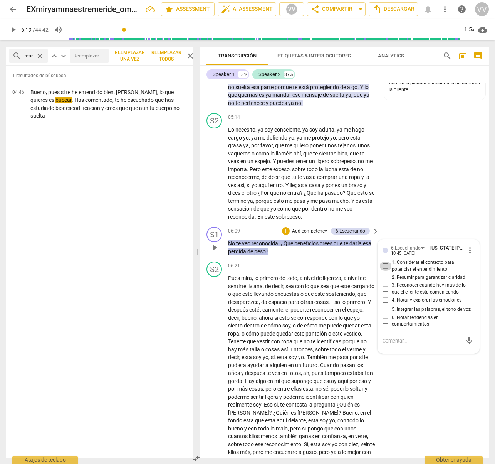
click at [387, 267] on input "1. Considerar el contexto para potenciar el entendimiento" at bounding box center [386, 265] width 12 height 9
click at [213, 384] on span "play_arrow" at bounding box center [214, 384] width 9 height 9
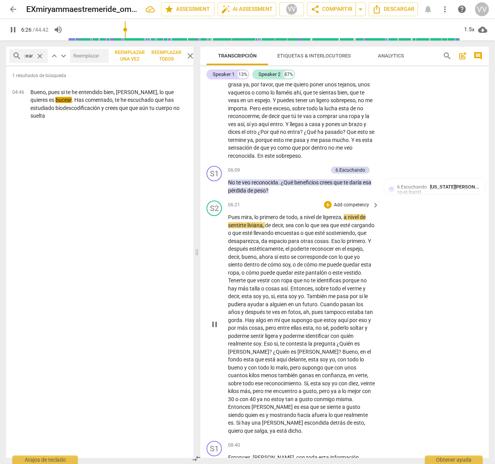
scroll to position [952, 0]
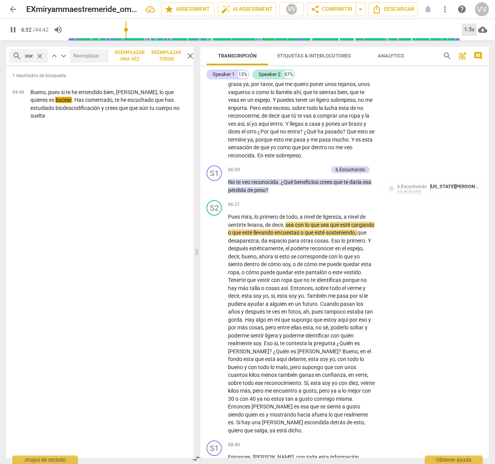
click at [426, 30] on div "1.5x" at bounding box center [469, 30] width 15 height 12
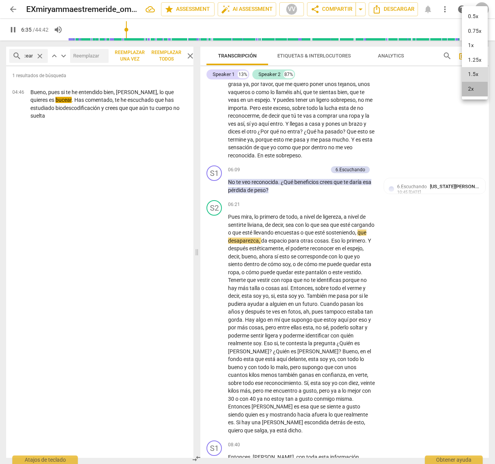
click at [426, 90] on li "2x" at bounding box center [475, 89] width 26 height 15
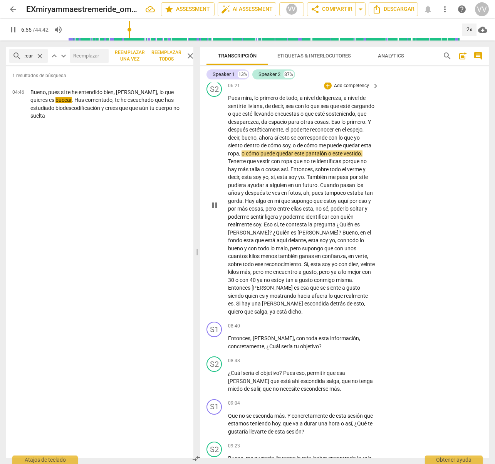
scroll to position [1071, 0]
click at [13, 30] on span "pause" at bounding box center [12, 29] width 9 height 9
click at [337, 227] on span "¿Quién" at bounding box center [346, 224] width 18 height 6
click at [314, 227] on span "pregunta" at bounding box center [325, 224] width 23 height 6
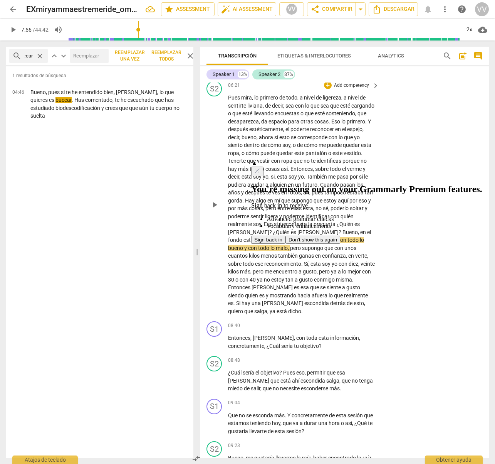
click at [314, 227] on span "pregunta" at bounding box center [325, 224] width 23 height 6
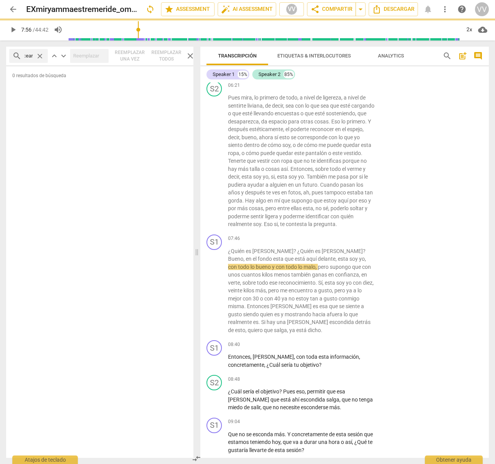
scroll to position [1090, 0]
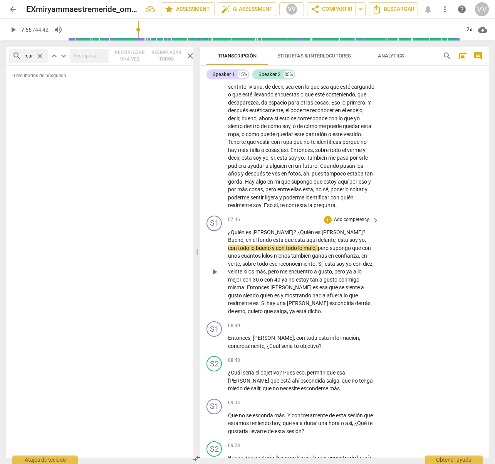
click at [294, 235] on span "?" at bounding box center [296, 232] width 4 height 6
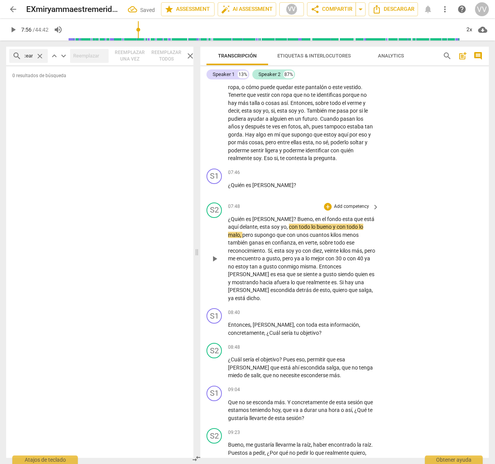
scroll to position [1143, 0]
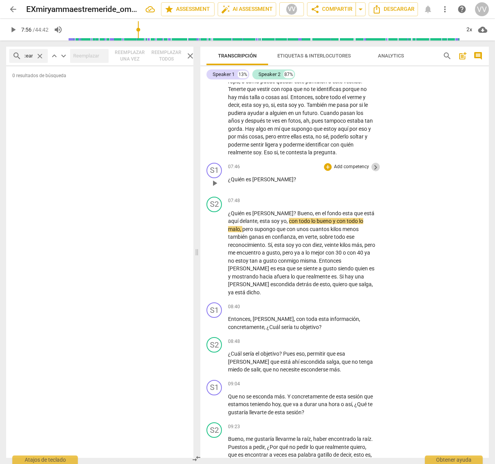
click at [378, 172] on span "keyboard_arrow_right" at bounding box center [375, 167] width 9 height 9
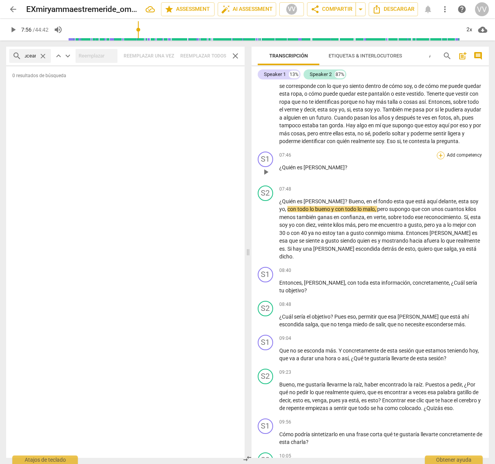
click at [426, 153] on div "+" at bounding box center [441, 155] width 8 height 8
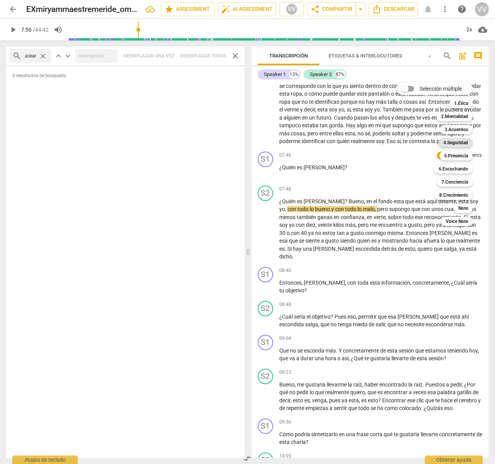
click at [426, 143] on b "4.Seguridad" at bounding box center [456, 142] width 25 height 9
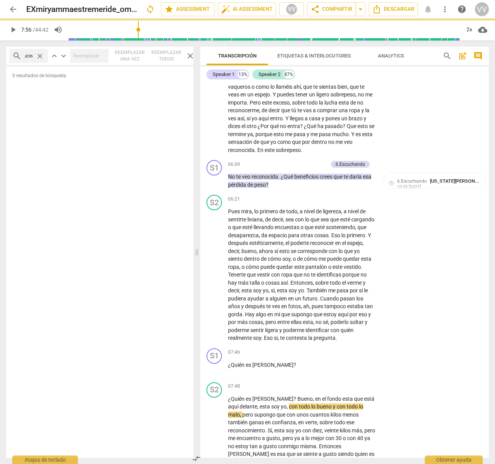
scroll to position [1143, 0]
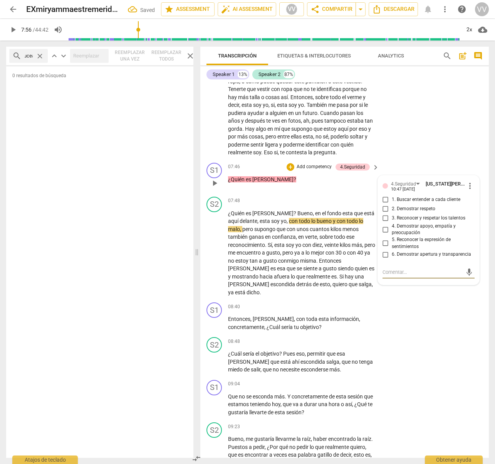
click at [388, 204] on input "1. Buscar entender a cada cliente" at bounding box center [386, 199] width 12 height 9
click at [387, 214] on input "2. Demostrar respeto" at bounding box center [386, 208] width 12 height 9
click at [387, 234] on input "4. Demostrar apoyo, empatía y preocupación" at bounding box center [386, 229] width 12 height 9
click at [291, 171] on div "+" at bounding box center [291, 167] width 8 height 8
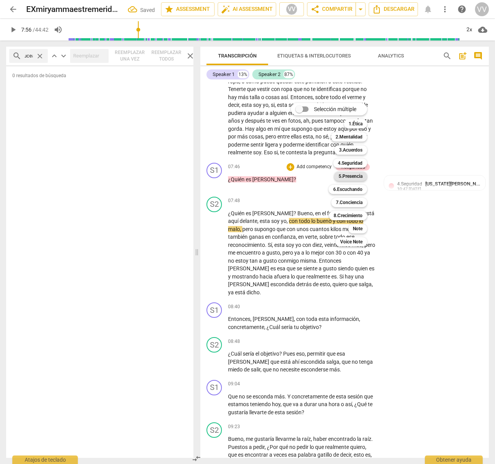
click at [359, 175] on b "5.Presencia" at bounding box center [351, 176] width 24 height 9
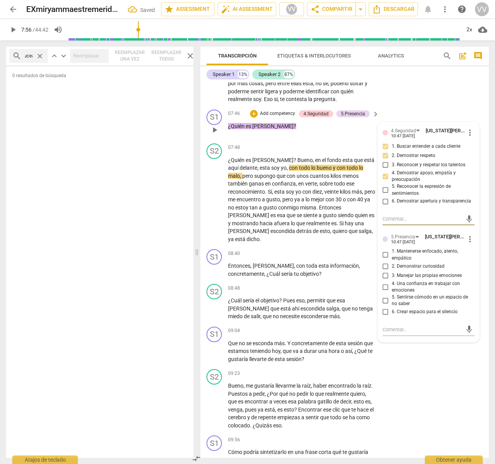
scroll to position [1208, 0]
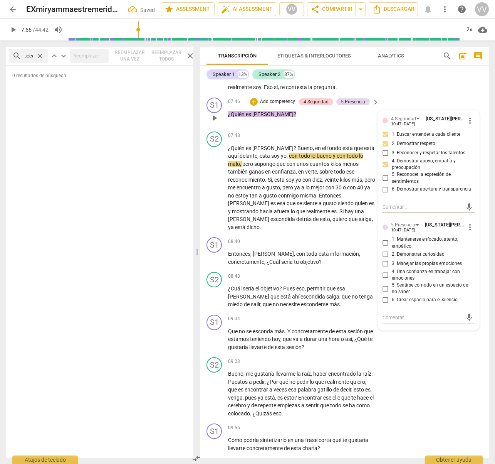
click at [386, 259] on input "2. Demonstrar curiosidad" at bounding box center [386, 254] width 12 height 9
click at [216, 190] on span "play_arrow" at bounding box center [214, 187] width 9 height 9
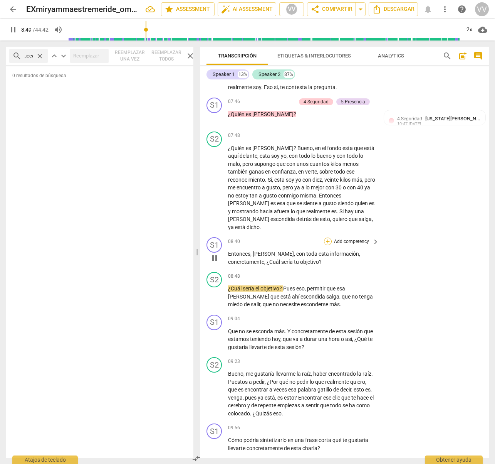
click at [329, 241] on div "+" at bounding box center [328, 241] width 8 height 8
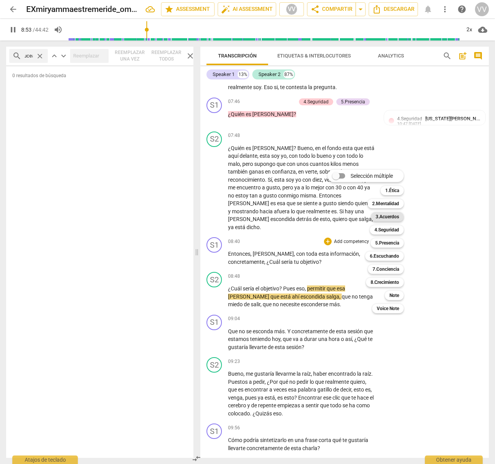
click at [386, 216] on b "3.Acuerdos" at bounding box center [388, 216] width 24 height 9
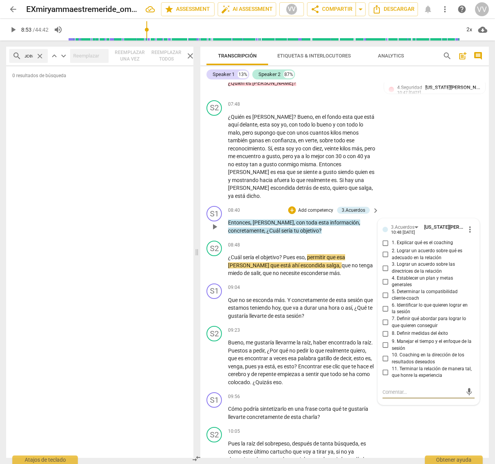
scroll to position [1238, 0]
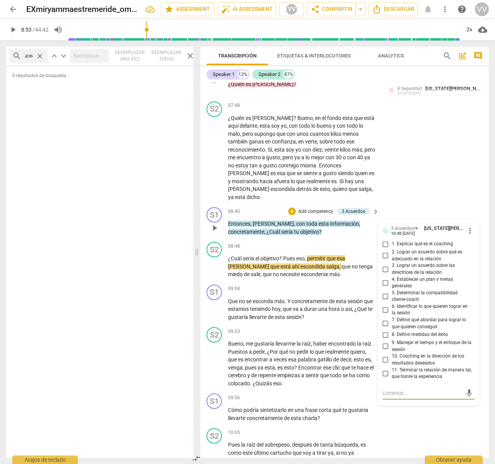
click at [387, 309] on input "6. Identificar lo que quieren lograr en la sesión" at bounding box center [386, 309] width 12 height 9
click at [392, 392] on textarea at bounding box center [423, 392] width 80 height 7
click at [406, 400] on textarea "Es mejor hacer una pregunta más compelta- Encontces [PERSON_NAME], cual es tu o…" at bounding box center [423, 403] width 80 height 29
click at [426, 400] on textarea "Es mejor hacer una pregunta más compelta- Encontces [PERSON_NAME], cual es tu o…" at bounding box center [423, 403] width 80 height 29
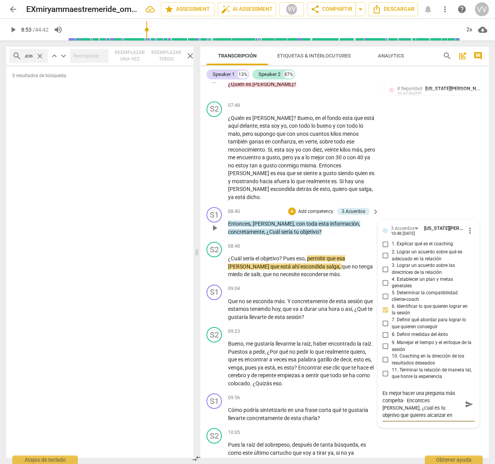
click at [426, 403] on span "send" at bounding box center [469, 404] width 8 height 8
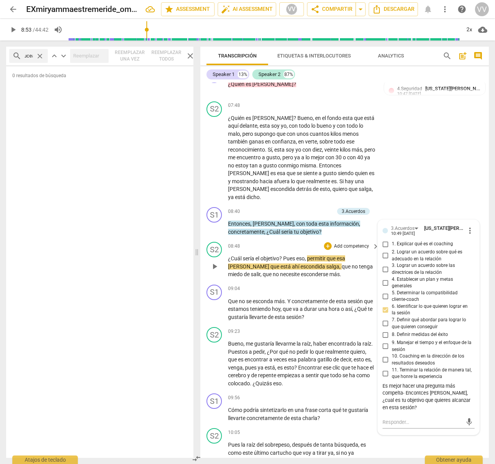
click at [214, 266] on span "play_arrow" at bounding box center [214, 266] width 9 height 9
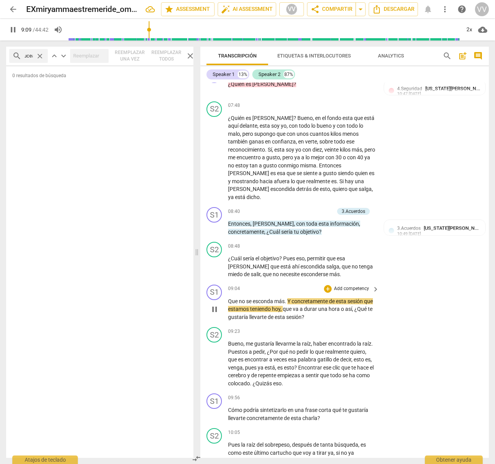
click at [215, 309] on span "pause" at bounding box center [214, 308] width 9 height 9
click at [377, 288] on span "keyboard_arrow_right" at bounding box center [375, 288] width 9 height 9
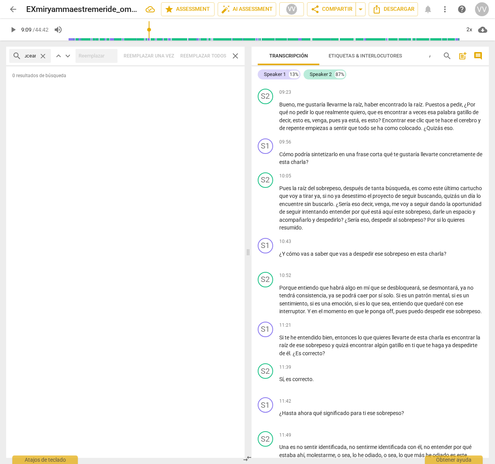
scroll to position [1033, 0]
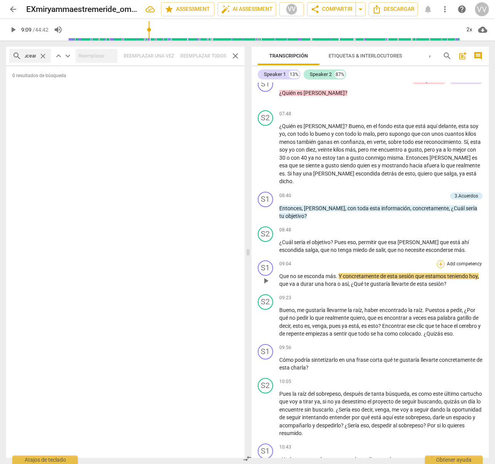
click at [426, 260] on div "+" at bounding box center [441, 264] width 8 height 8
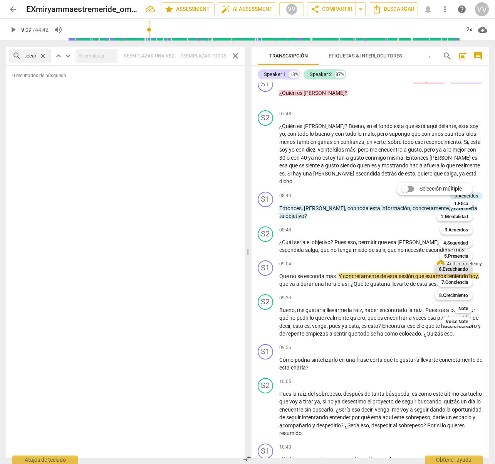
click at [426, 268] on b "6.Escuchando" at bounding box center [453, 268] width 29 height 9
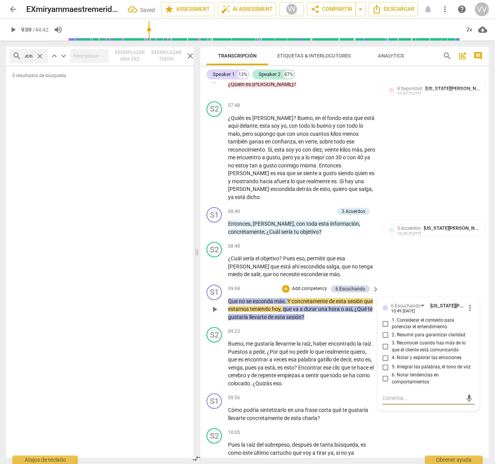
click at [387, 367] on input "5. Integrar las palabras, el tono de voz" at bounding box center [386, 366] width 12 height 9
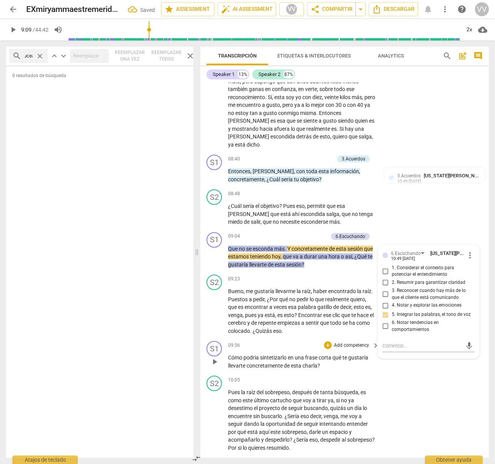
scroll to position [1292, 0]
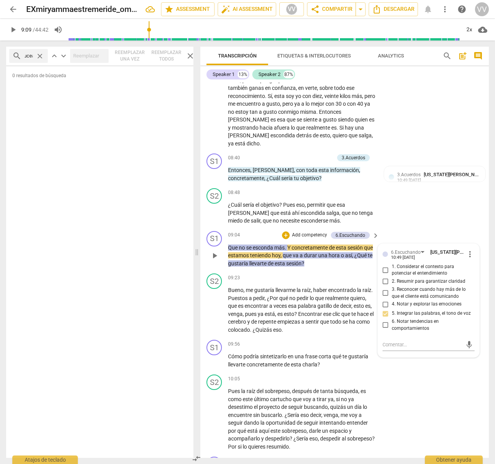
click at [213, 254] on span "play_arrow" at bounding box center [214, 255] width 9 height 9
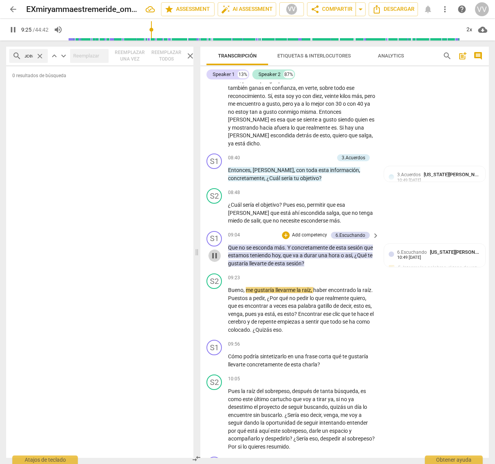
click at [216, 255] on span "pause" at bounding box center [214, 255] width 9 height 9
click at [288, 232] on div "+" at bounding box center [286, 235] width 8 height 8
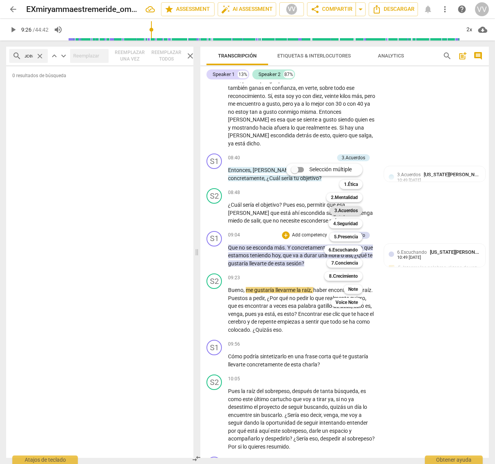
click at [343, 209] on b "3.Acuerdos" at bounding box center [347, 210] width 24 height 9
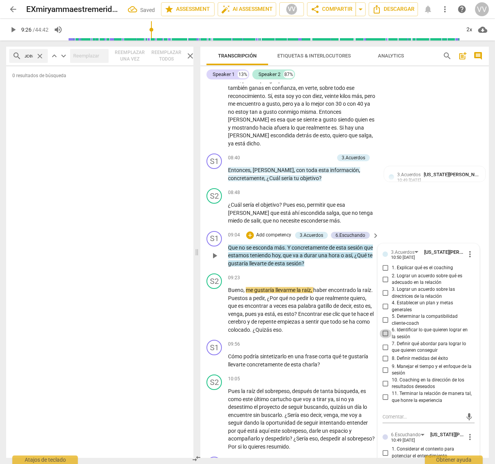
click at [385, 332] on input "6. Identificar lo que quieren lograr en la sesión" at bounding box center [386, 333] width 12 height 9
click at [215, 309] on span "play_arrow" at bounding box center [214, 309] width 9 height 9
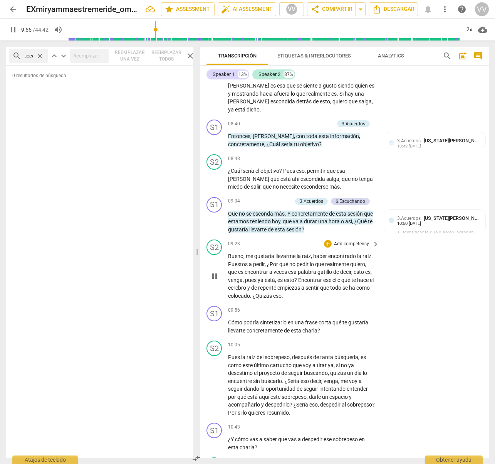
scroll to position [1329, 0]
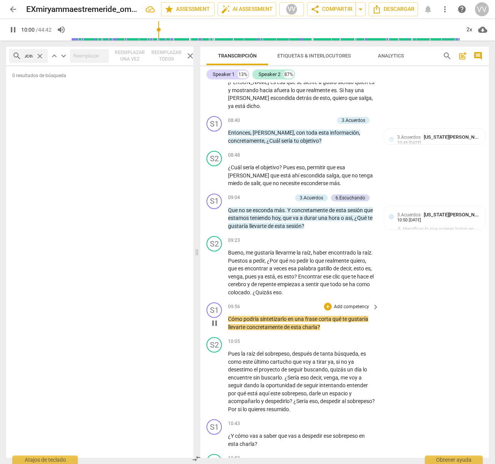
click at [215, 323] on span "pause" at bounding box center [214, 322] width 9 height 9
click at [378, 306] on span "keyboard_arrow_right" at bounding box center [375, 306] width 9 height 9
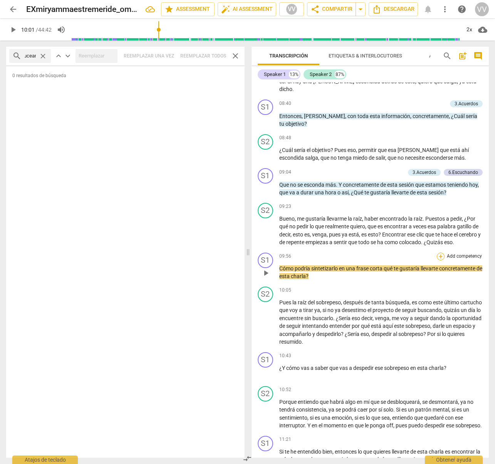
scroll to position [1127, 0]
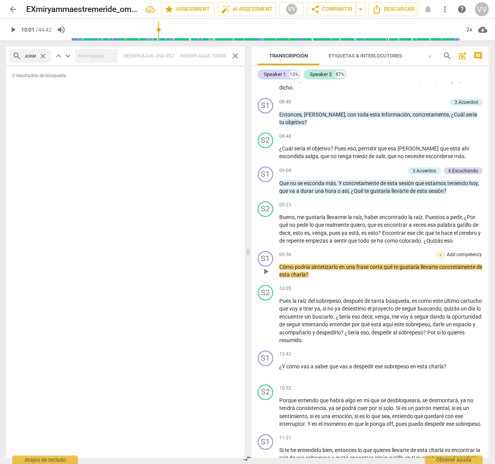
click at [426, 251] on div "+" at bounding box center [441, 255] width 8 height 8
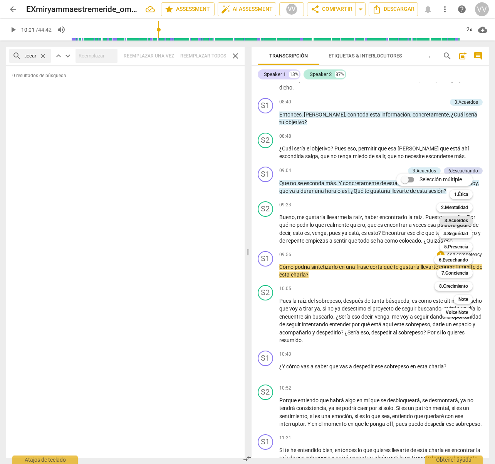
click at [426, 219] on b "3.Acuerdos" at bounding box center [457, 220] width 24 height 9
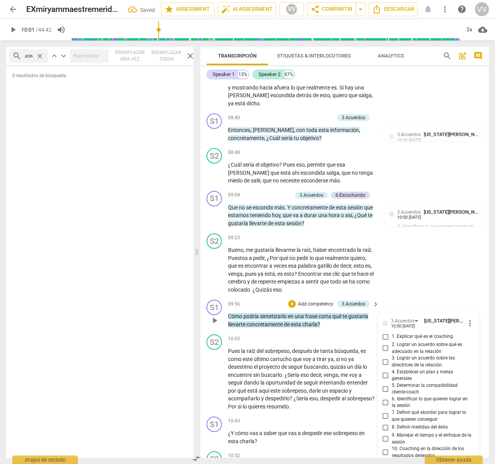
scroll to position [1547, 0]
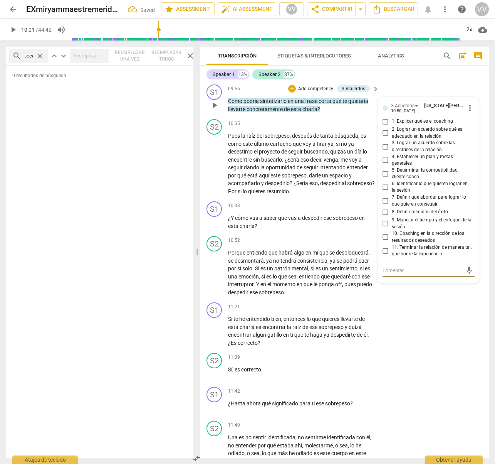
click at [387, 187] on input "6. Identificar lo que quieren lograr en la sesión" at bounding box center [386, 186] width 12 height 9
click at [215, 104] on span "play_arrow" at bounding box center [214, 105] width 9 height 9
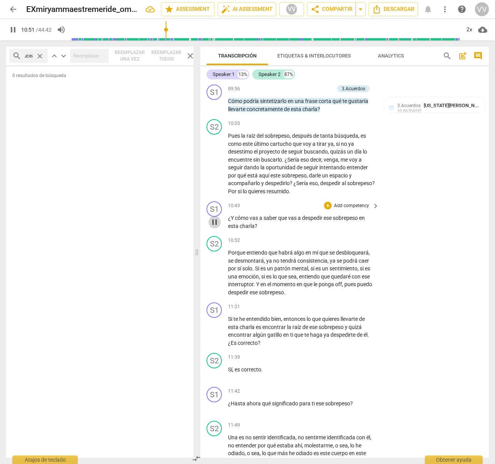
click at [214, 220] on span "pause" at bounding box center [214, 221] width 9 height 9
click at [330, 205] on div "+" at bounding box center [328, 206] width 8 height 8
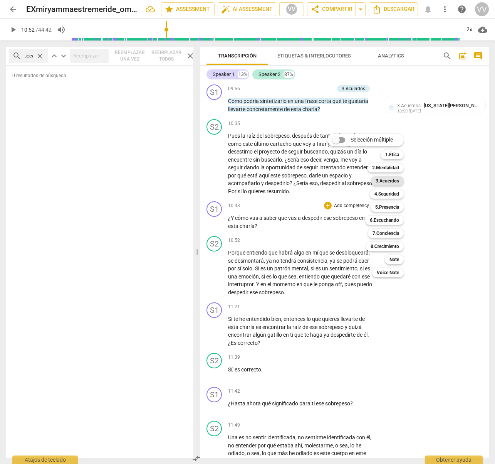
click at [394, 179] on b "3.Acuerdos" at bounding box center [388, 180] width 24 height 9
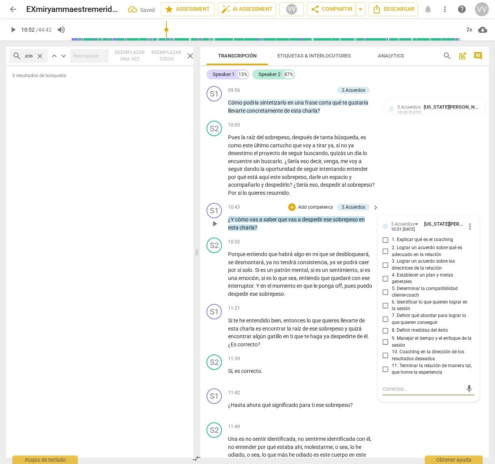
scroll to position [1545, 0]
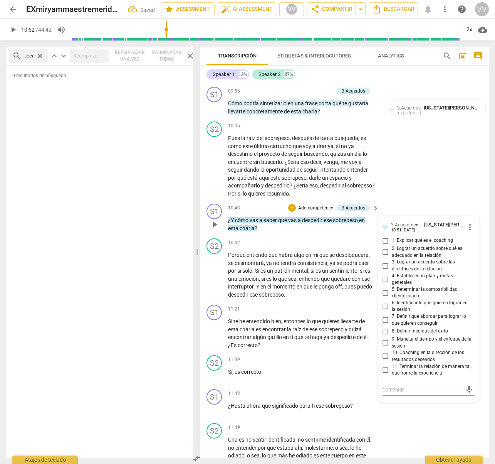
click at [385, 331] on input "8. Definir medidas del éxito" at bounding box center [386, 330] width 12 height 9
click at [215, 272] on span "play_arrow" at bounding box center [214, 274] width 9 height 9
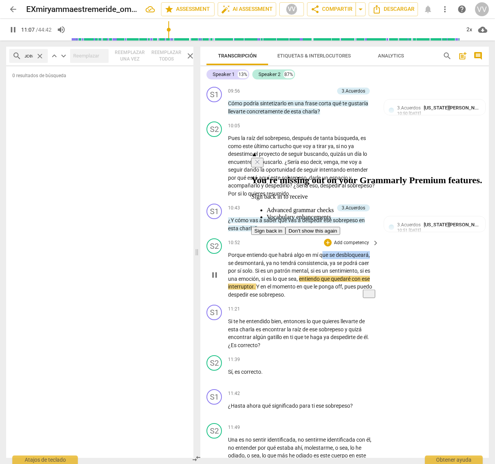
drag, startPoint x: 323, startPoint y: 255, endPoint x: 372, endPoint y: 257, distance: 49.4
click at [372, 257] on p "Porque entiendo que habrá algo en mí que se desbloqueará , se desmontará , ya n…" at bounding box center [301, 274] width 147 height 47
click at [387, 244] on icon "button" at bounding box center [388, 243] width 5 height 5
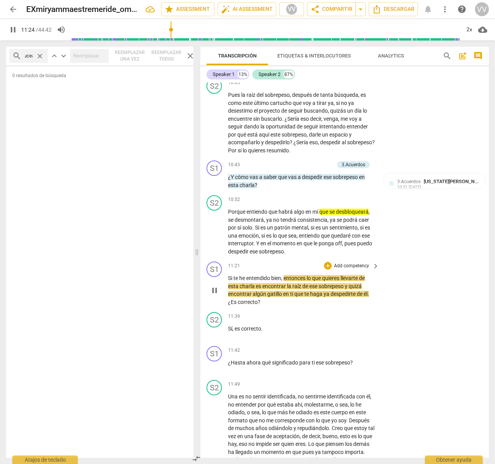
scroll to position [1588, 0]
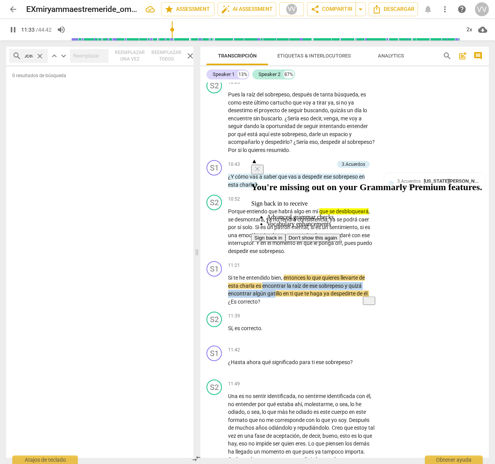
drag, startPoint x: 264, startPoint y: 287, endPoint x: 277, endPoint y: 289, distance: 13.8
click at [275, 292] on p "Si te he entendido bien , entonces lo que quieres llevarte de esta charla es en…" at bounding box center [301, 290] width 147 height 32
click at [261, 167] on icon "Close" at bounding box center [257, 169] width 6 height 6
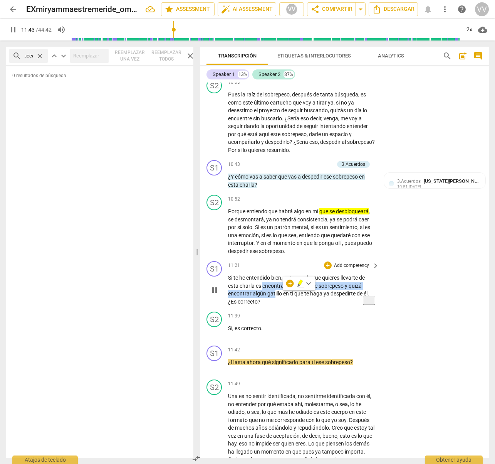
click at [342, 264] on p "Add competency" at bounding box center [351, 265] width 37 height 7
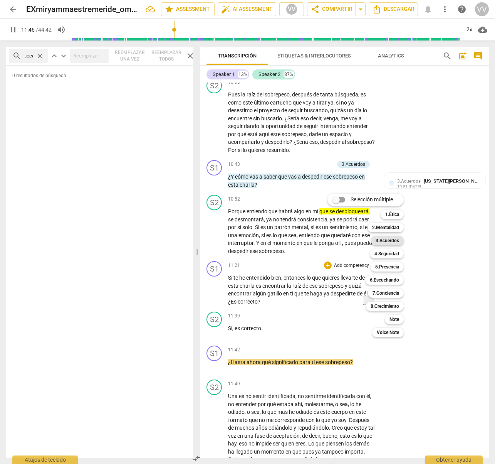
click at [387, 238] on b "3.Acuerdos" at bounding box center [388, 240] width 24 height 9
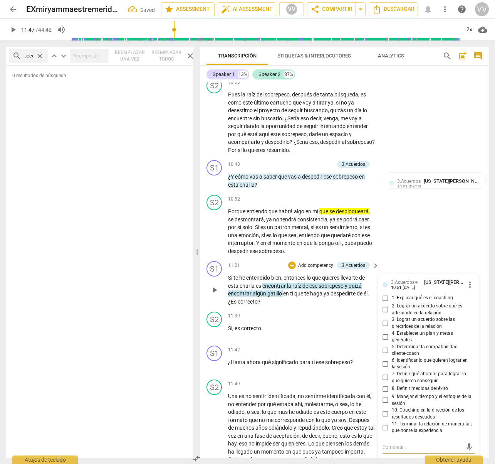
scroll to position [1590, 0]
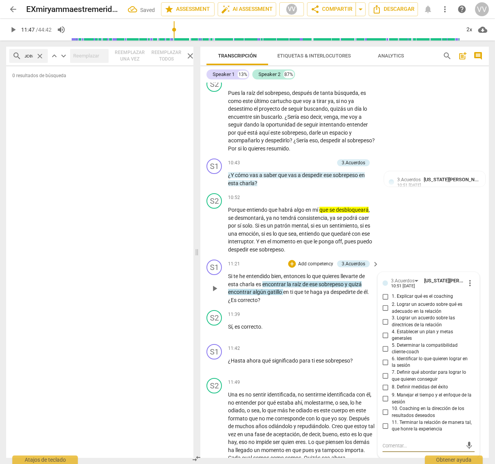
click at [386, 362] on input "6. Identificar lo que quieren lograr en la sesión" at bounding box center [386, 361] width 12 height 9
click at [393, 446] on textarea at bounding box center [423, 445] width 80 height 7
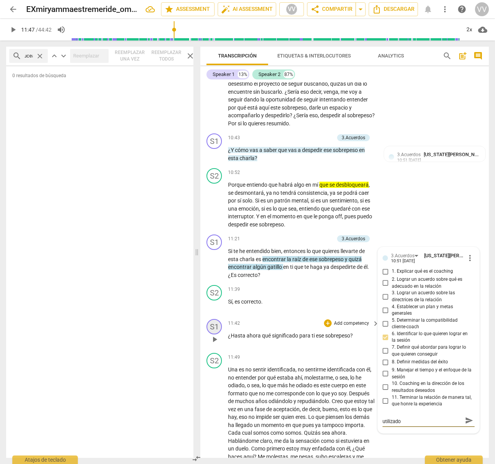
scroll to position [1621, 0]
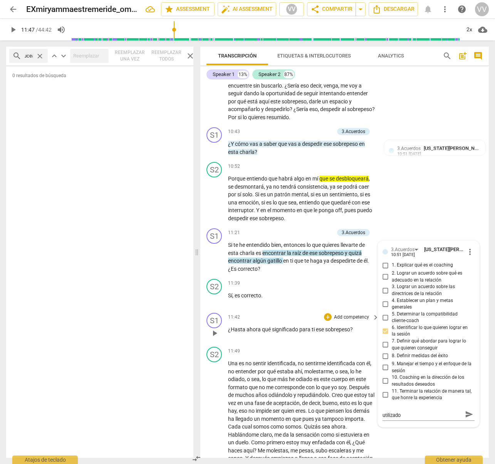
click at [355, 318] on p "Add competency" at bounding box center [351, 317] width 37 height 7
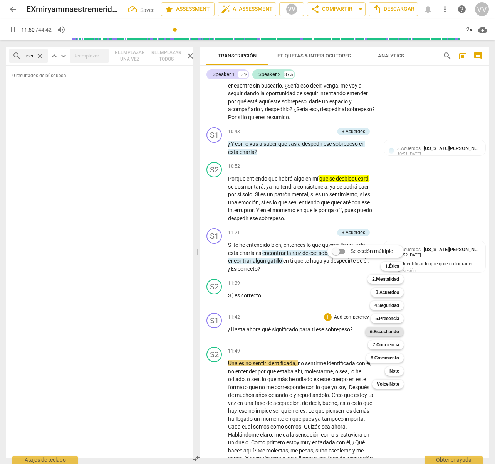
click at [383, 333] on b "6.Escuchando" at bounding box center [384, 331] width 29 height 9
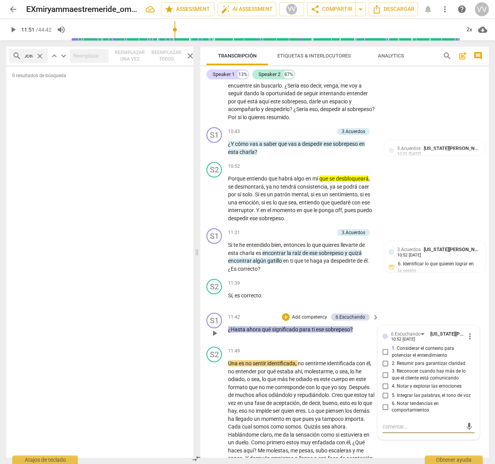
click at [386, 351] on input "1. Considerar el contexto para potenciar el entendimiento" at bounding box center [386, 351] width 12 height 9
click at [387, 395] on input "5. Integrar las palabras, el tono de voz" at bounding box center [386, 395] width 12 height 9
click at [286, 315] on div "+" at bounding box center [286, 317] width 8 height 8
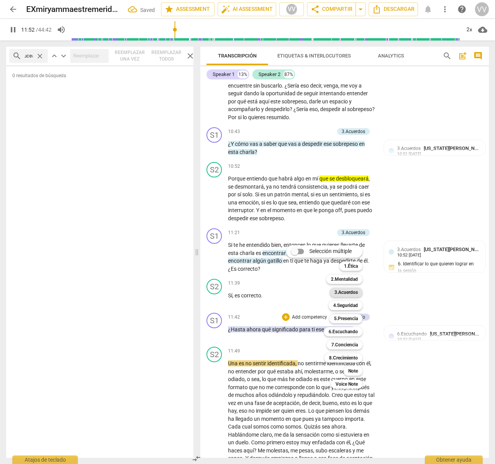
click at [344, 291] on b "3.Acuerdos" at bounding box center [347, 292] width 24 height 9
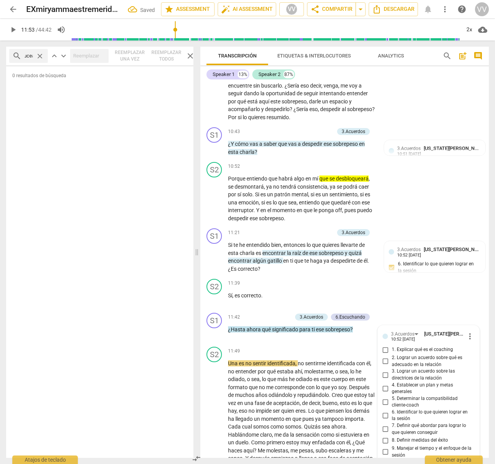
scroll to position [1849, 0]
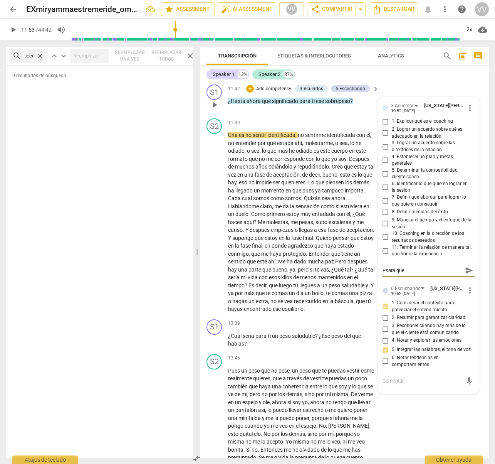
click at [388, 271] on textarea "Psara que" at bounding box center [423, 270] width 80 height 7
click at [404, 270] on textarea "Para que" at bounding box center [423, 270] width 80 height 7
click at [213, 223] on span "play_arrow" at bounding box center [214, 221] width 9 height 9
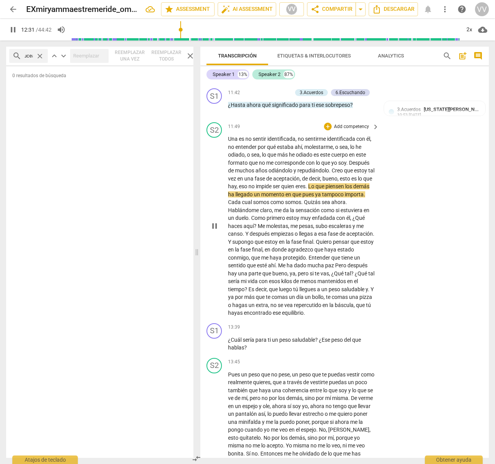
scroll to position [1843, 0]
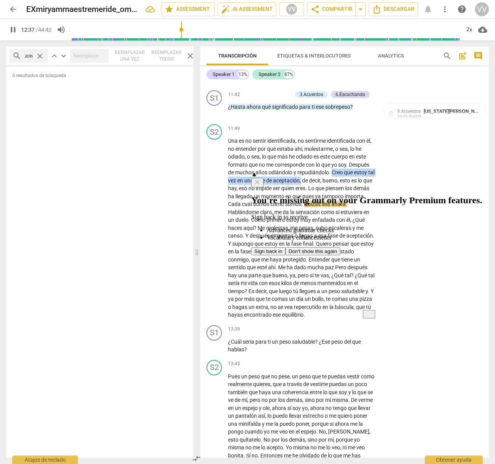
drag, startPoint x: 333, startPoint y: 172, endPoint x: 309, endPoint y: 180, distance: 25.4
click at [309, 180] on p "Una es no sentir identificada , no sentirme identificada con él , no entender p…" at bounding box center [301, 228] width 147 height 182
click at [328, 168] on icon "button" at bounding box center [327, 168] width 5 height 5
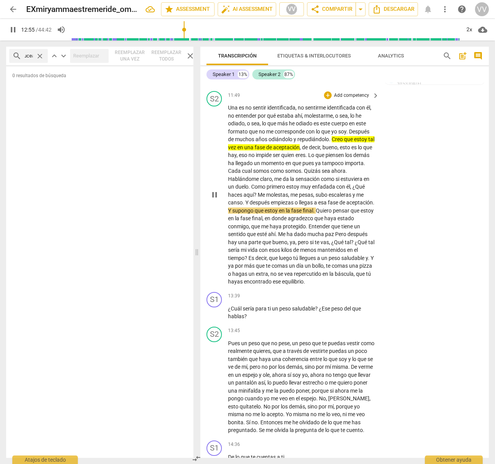
scroll to position [1877, 0]
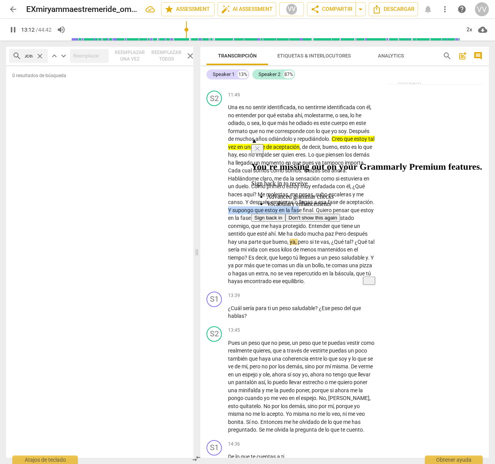
drag, startPoint x: 259, startPoint y: 210, endPoint x: 341, endPoint y: 199, distance: 83.6
click at [330, 213] on p "Una es no sentir identificada , no sentirme identificada con él , no entender p…" at bounding box center [301, 194] width 147 height 182
drag, startPoint x: 348, startPoint y: 143, endPoint x: 347, endPoint y: 150, distance: 6.4
click at [261, 145] on icon "Close" at bounding box center [257, 148] width 6 height 6
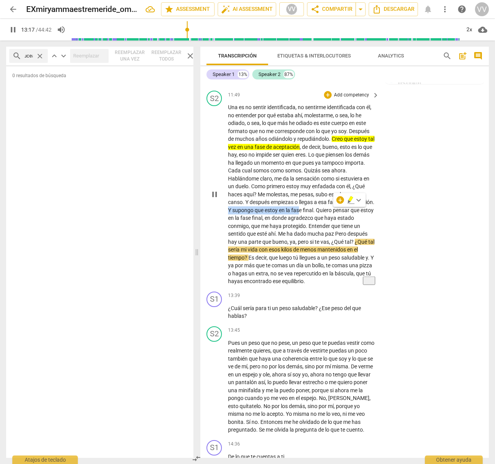
click at [352, 200] on icon "button" at bounding box center [350, 198] width 5 height 5
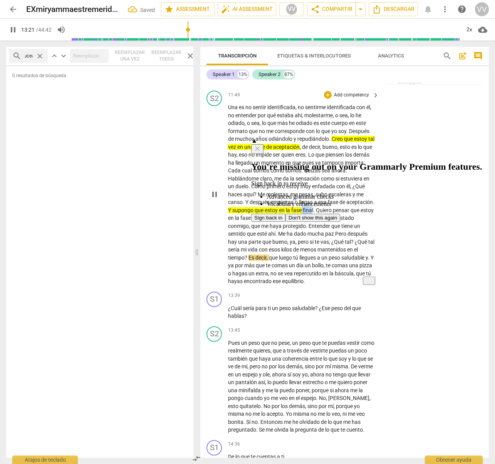
drag, startPoint x: 332, startPoint y: 210, endPoint x: 342, endPoint y: 210, distance: 10.0
click at [342, 210] on p "Una es no sentir identificada , no sentirme identificada con él , no entender p…" at bounding box center [301, 194] width 147 height 182
click at [361, 199] on icon "button" at bounding box center [361, 198] width 5 height 5
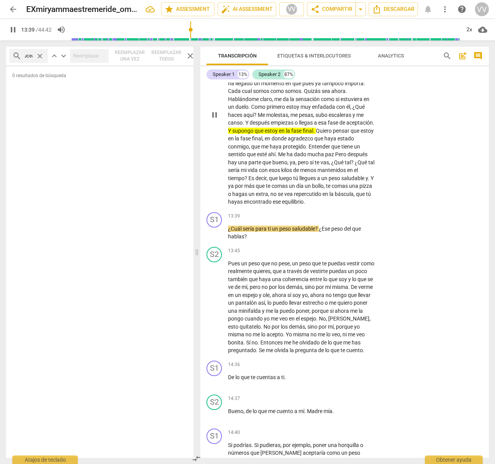
scroll to position [1958, 0]
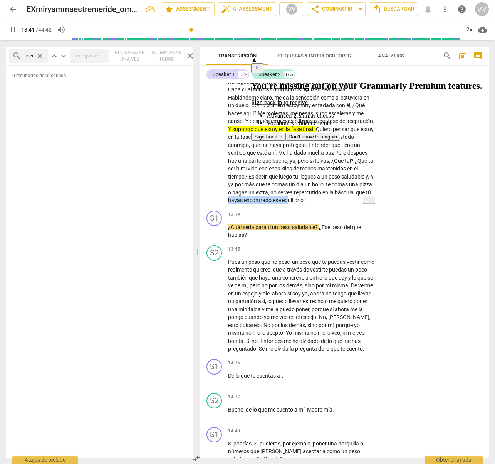
drag, startPoint x: 273, startPoint y: 200, endPoint x: 334, endPoint y: 202, distance: 60.9
click at [331, 203] on p "Una es no sentir identificada , no sentirme identificada con él , no entender p…" at bounding box center [301, 113] width 147 height 182
click at [261, 64] on icon "Close" at bounding box center [257, 67] width 6 height 6
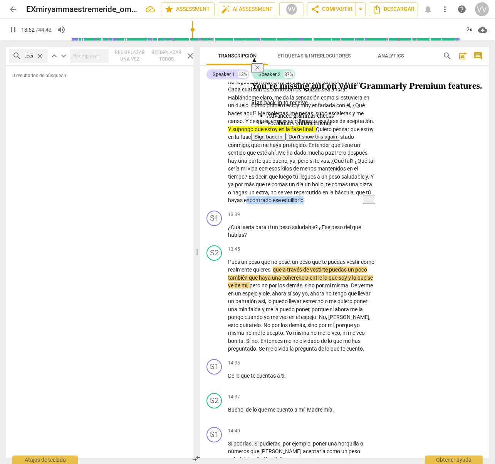
drag, startPoint x: 345, startPoint y: 201, endPoint x: 294, endPoint y: 193, distance: 51.1
click at [291, 198] on p "Una es no sentir identificada , no sentirme identificada con él , no entender p…" at bounding box center [301, 113] width 147 height 182
click at [365, 191] on icon "button" at bounding box center [366, 188] width 5 height 5
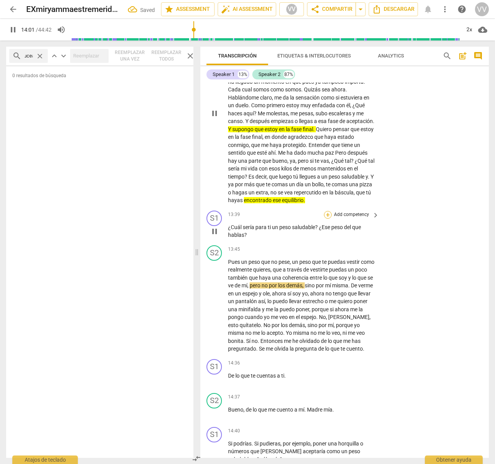
click at [329, 215] on div "+" at bounding box center [328, 215] width 8 height 8
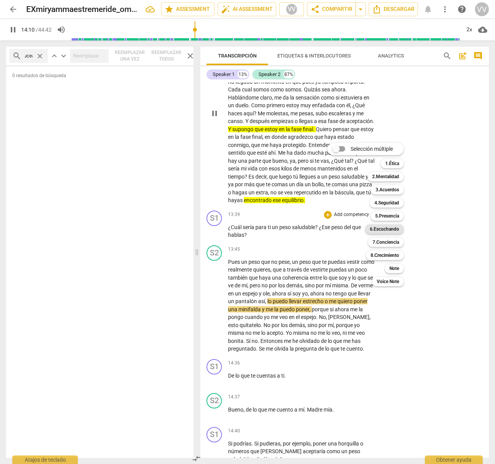
click at [389, 229] on b "6.Escuchando" at bounding box center [384, 228] width 29 height 9
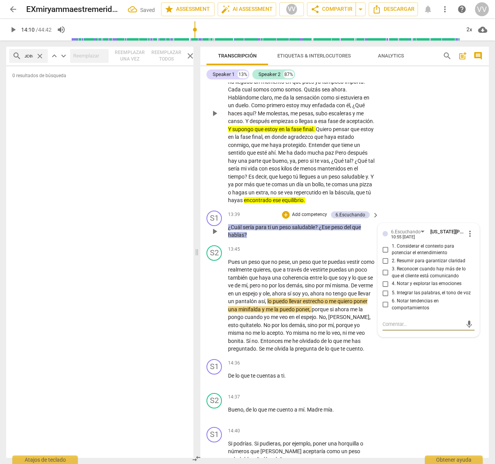
click at [404, 326] on textarea at bounding box center [423, 323] width 80 height 7
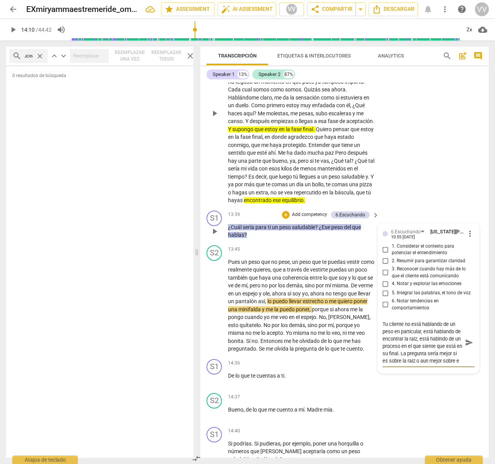
scroll to position [7, 0]
click at [407, 397] on div "S2 play_arrow pause 14:37 + Add competency keyboard_arrow_right Bueno , de lo q…" at bounding box center [344, 407] width 289 height 34
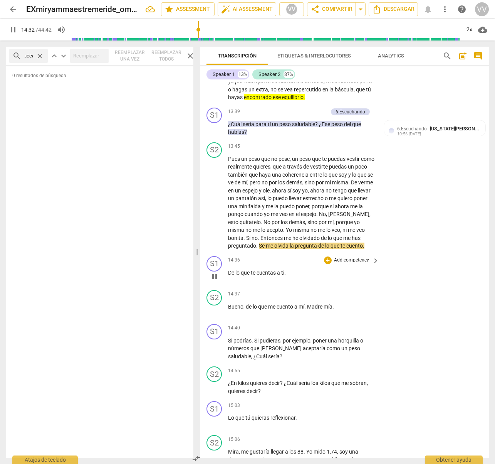
scroll to position [2065, 0]
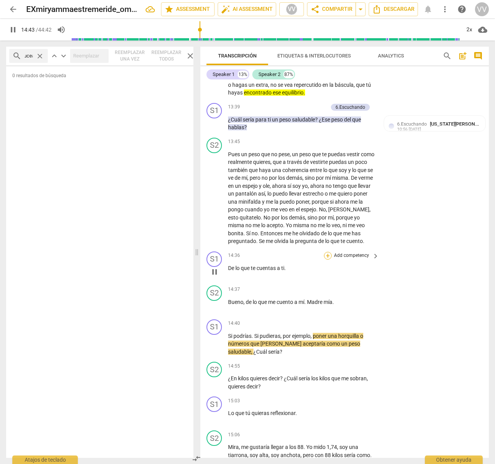
click at [329, 256] on div "+" at bounding box center [328, 256] width 8 height 8
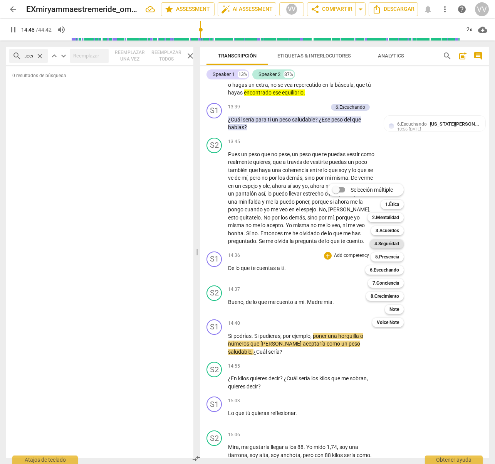
click at [391, 242] on b "4.Seguridad" at bounding box center [387, 243] width 25 height 9
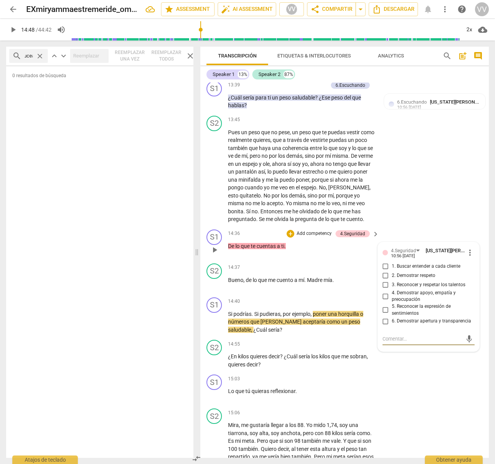
scroll to position [2088, 0]
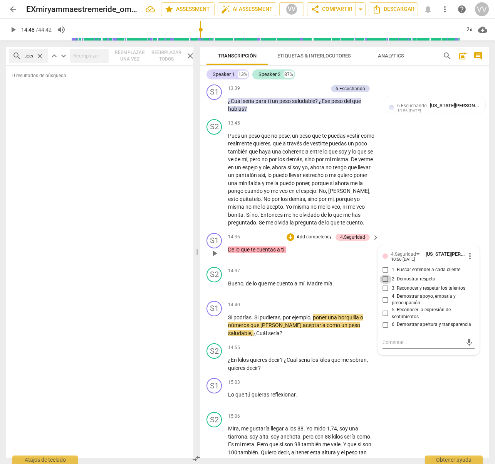
click at [386, 277] on input "2. Demostrar respeto" at bounding box center [386, 278] width 12 height 9
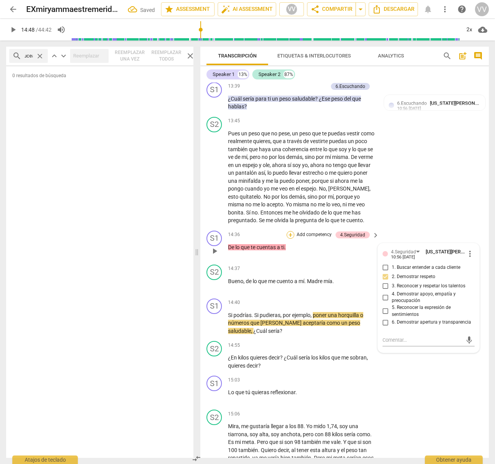
click at [291, 234] on div "+" at bounding box center [291, 235] width 8 height 8
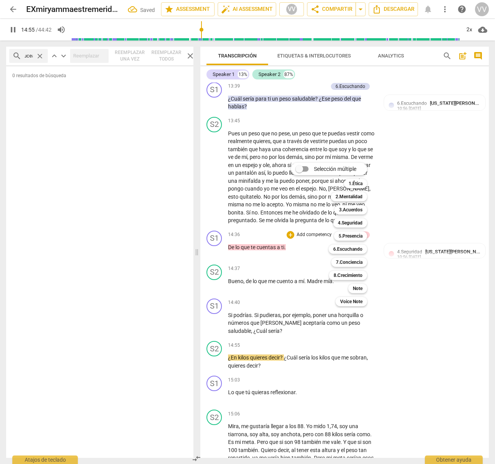
click at [215, 323] on div at bounding box center [247, 232] width 495 height 464
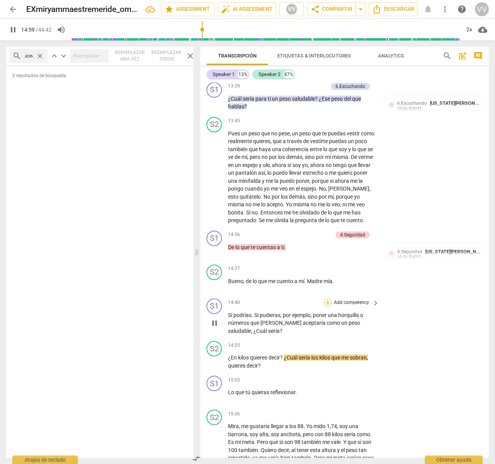
click at [330, 303] on div "+" at bounding box center [328, 303] width 8 height 8
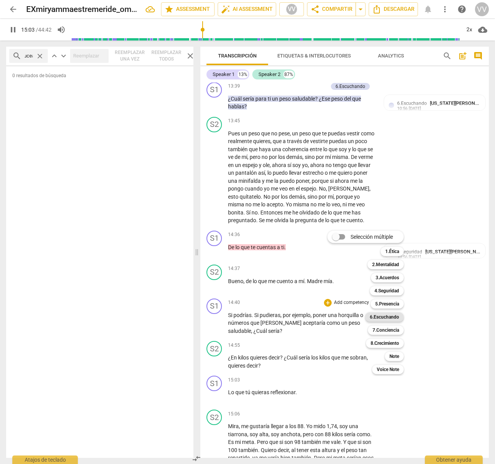
click at [382, 316] on b "6.Escuchando" at bounding box center [384, 316] width 29 height 9
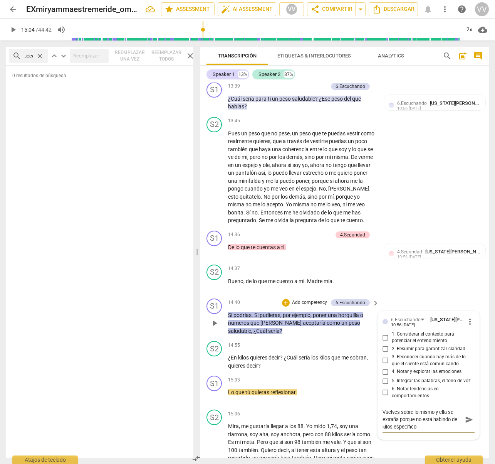
scroll to position [0, 0]
click at [426, 419] on textarea "Vuelves sobre lo mismo y ella se extraña porque no está hablndo de kilos especi…" at bounding box center [423, 422] width 80 height 29
drag, startPoint x: 471, startPoint y: 422, endPoint x: 456, endPoint y: 424, distance: 14.7
click at [426, 422] on span "send" at bounding box center [469, 423] width 8 height 8
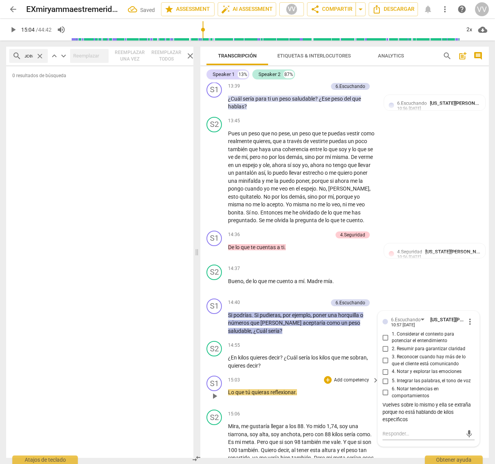
click at [218, 397] on span "play_arrow" at bounding box center [214, 395] width 9 height 9
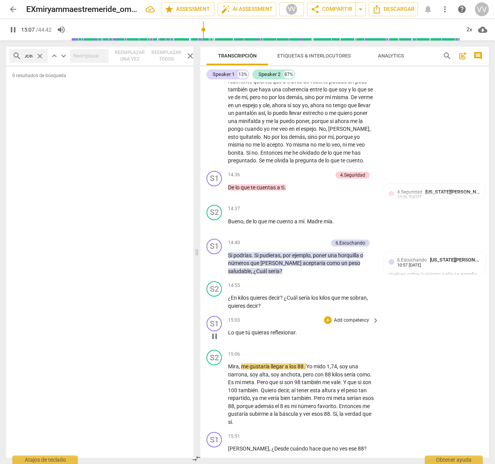
scroll to position [2147, 0]
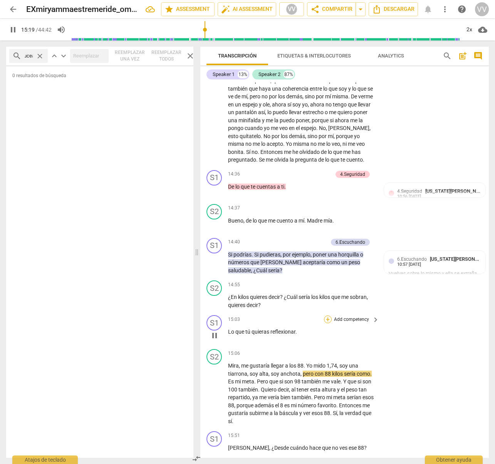
click at [330, 319] on div "+" at bounding box center [328, 319] width 8 height 8
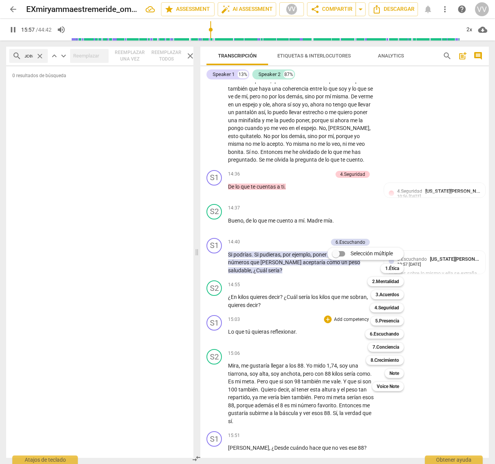
scroll to position [2542, 0]
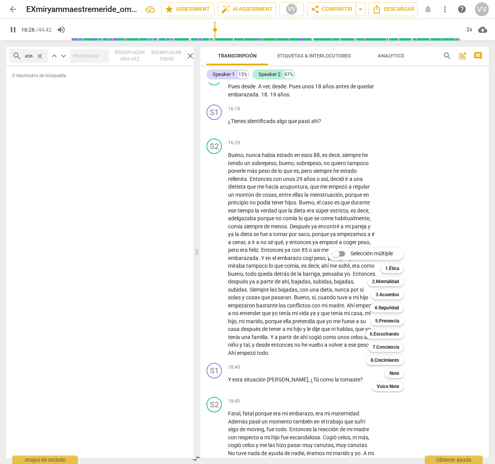
click at [215, 128] on div at bounding box center [247, 232] width 495 height 464
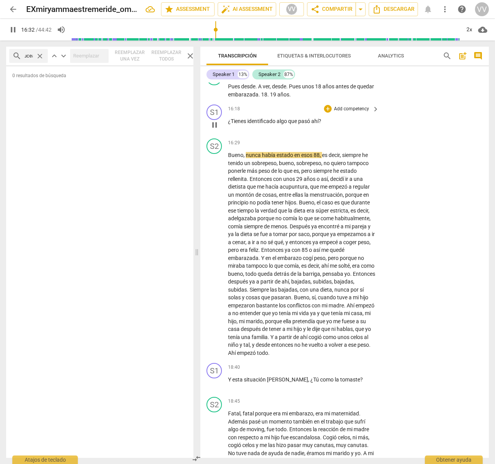
click at [345, 109] on p "Add competency" at bounding box center [351, 109] width 37 height 7
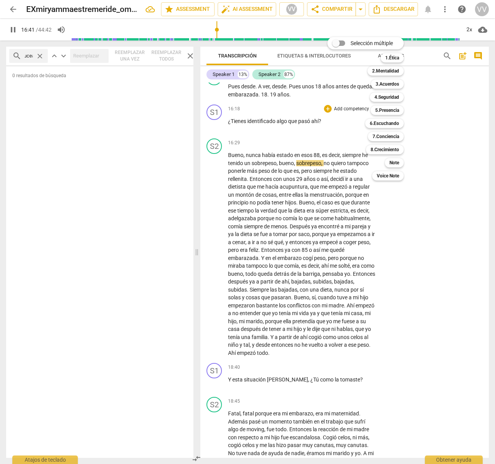
click at [216, 124] on div at bounding box center [247, 232] width 495 height 464
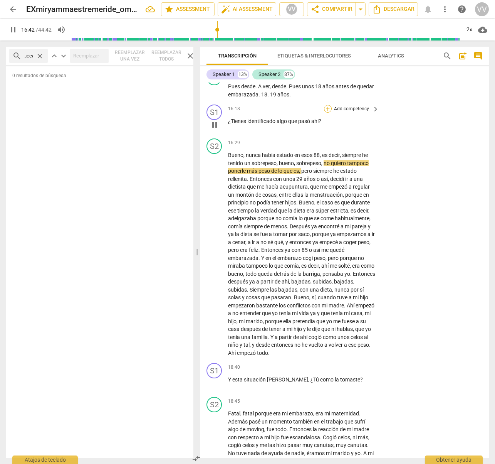
click at [332, 109] on div "+" at bounding box center [328, 109] width 8 height 8
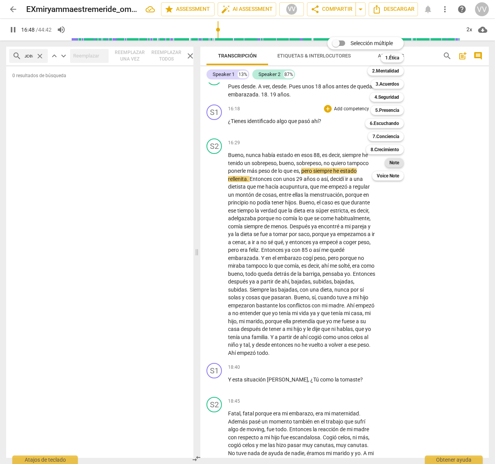
click at [394, 163] on b "Note" at bounding box center [395, 162] width 10 height 9
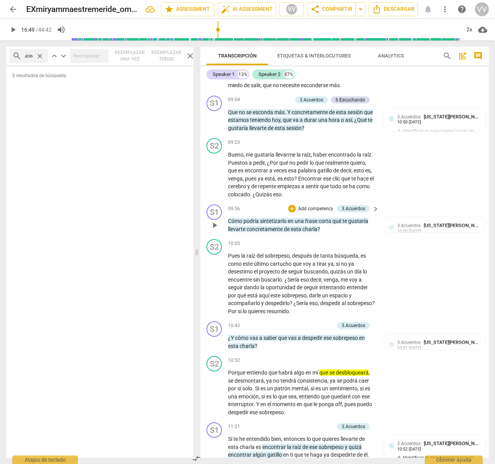
scroll to position [1429, 0]
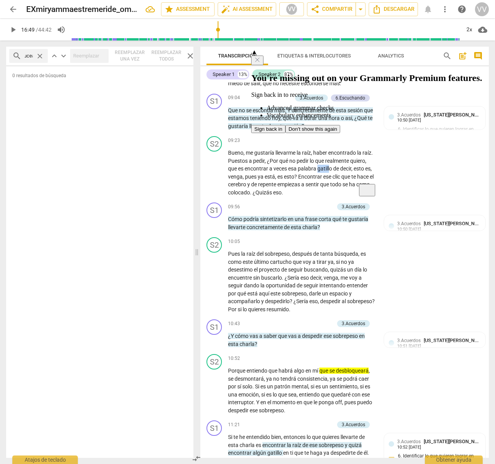
drag, startPoint x: 318, startPoint y: 168, endPoint x: 330, endPoint y: 168, distance: 12.0
click at [330, 168] on p "Bueno , me gustaría llevarme la raíz , haber encontrado la raíz . Puestos a ped…" at bounding box center [301, 172] width 147 height 47
drag, startPoint x: 351, startPoint y: 57, endPoint x: 352, endPoint y: 61, distance: 4.3
click at [264, 57] on button at bounding box center [257, 60] width 12 height 10
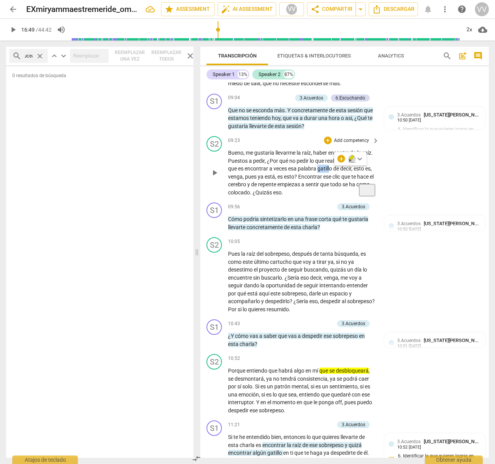
click at [351, 158] on icon "button" at bounding box center [352, 157] width 5 height 5
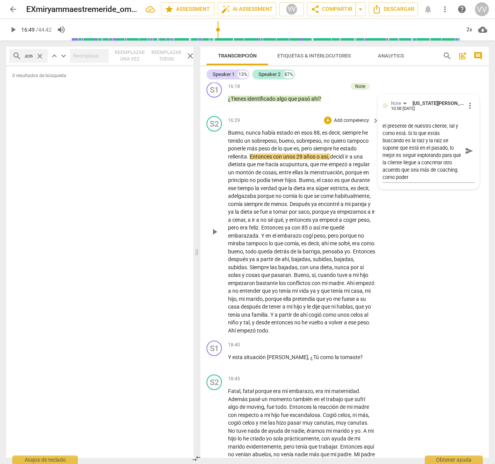
scroll to position [2567, 0]
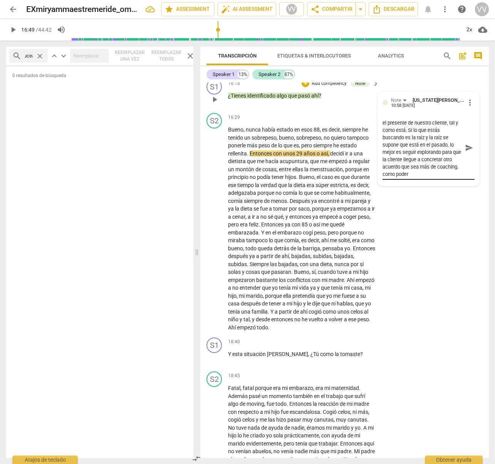
click at [416, 174] on textarea "Esta pregunta no es de coahcing, es una pregunta de pasado. omo coaches no hace…" at bounding box center [423, 147] width 80 height 59
click at [215, 227] on span "play_arrow" at bounding box center [214, 228] width 9 height 9
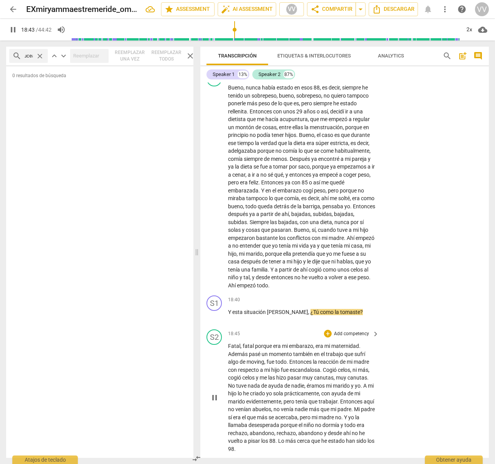
scroll to position [2618, 0]
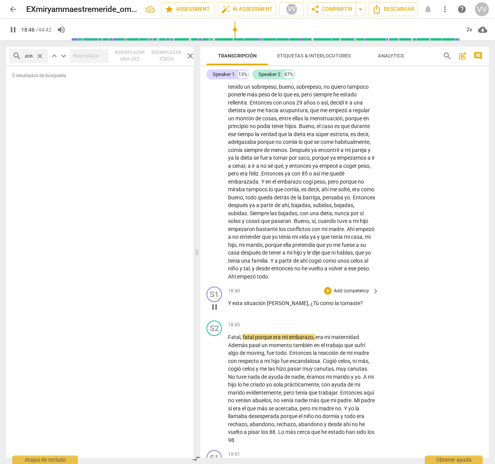
click at [215, 304] on span "pause" at bounding box center [214, 306] width 9 height 9
click at [330, 291] on div "+" at bounding box center [328, 291] width 8 height 8
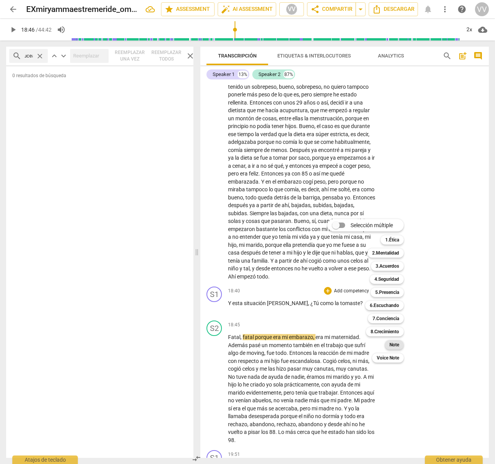
click at [397, 341] on b "Note" at bounding box center [395, 344] width 10 height 9
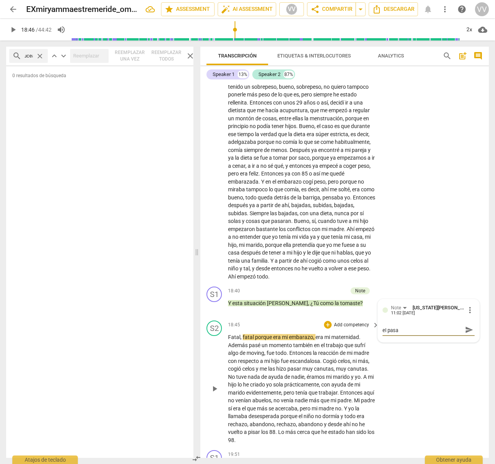
scroll to position [0, 0]
click at [426, 331] on span "send" at bounding box center [469, 333] width 8 height 8
click at [215, 386] on span "play_arrow" at bounding box center [214, 388] width 9 height 9
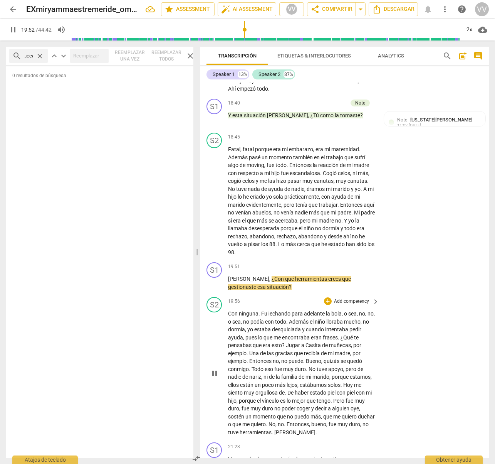
scroll to position [2807, 0]
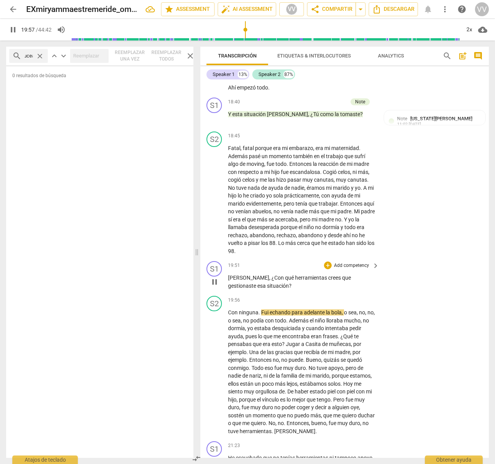
click at [215, 281] on span "pause" at bounding box center [214, 281] width 9 height 9
